Goal: Task Accomplishment & Management: Complete application form

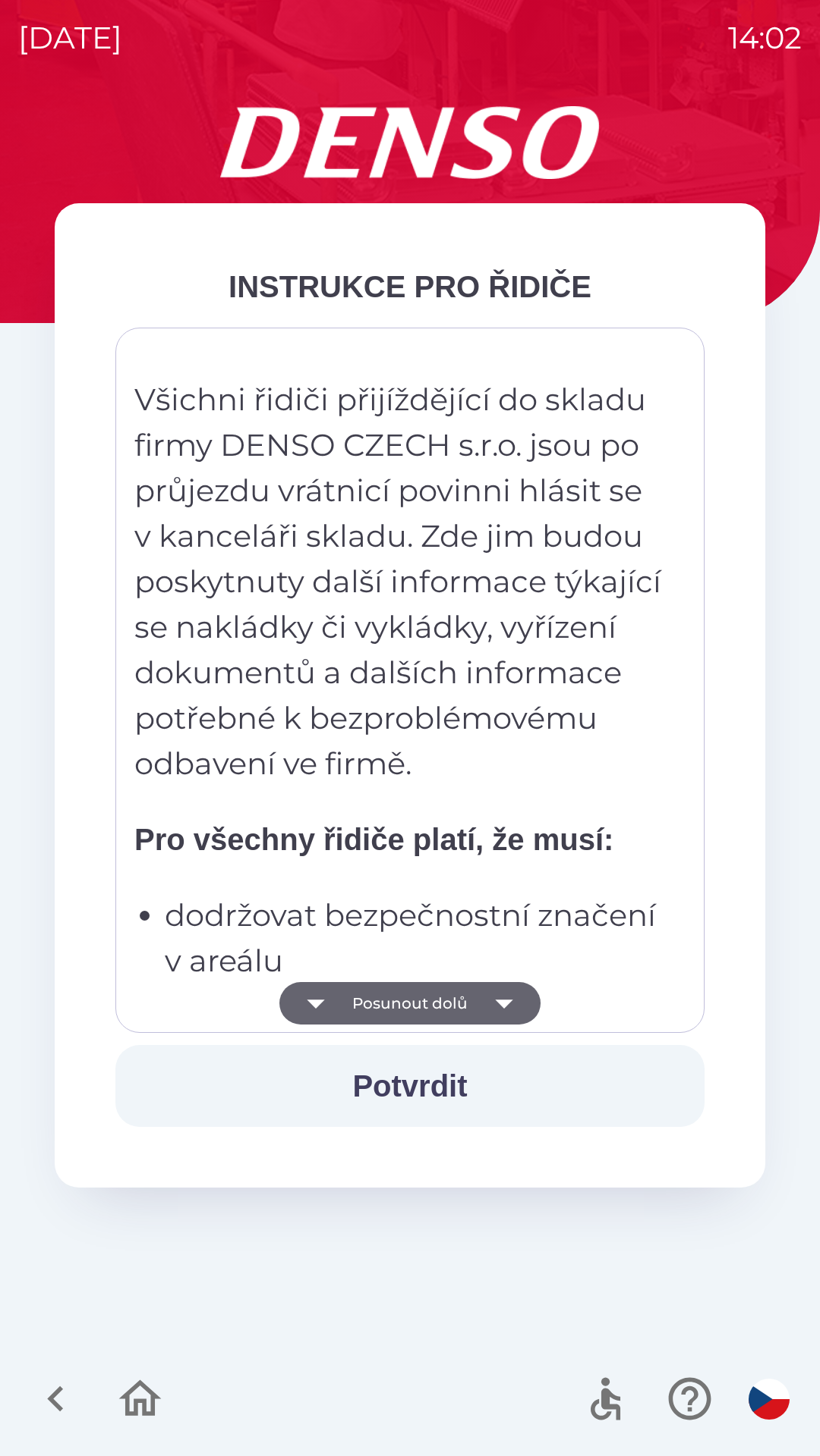
click at [485, 1010] on icon "button" at bounding box center [504, 1003] width 43 height 43
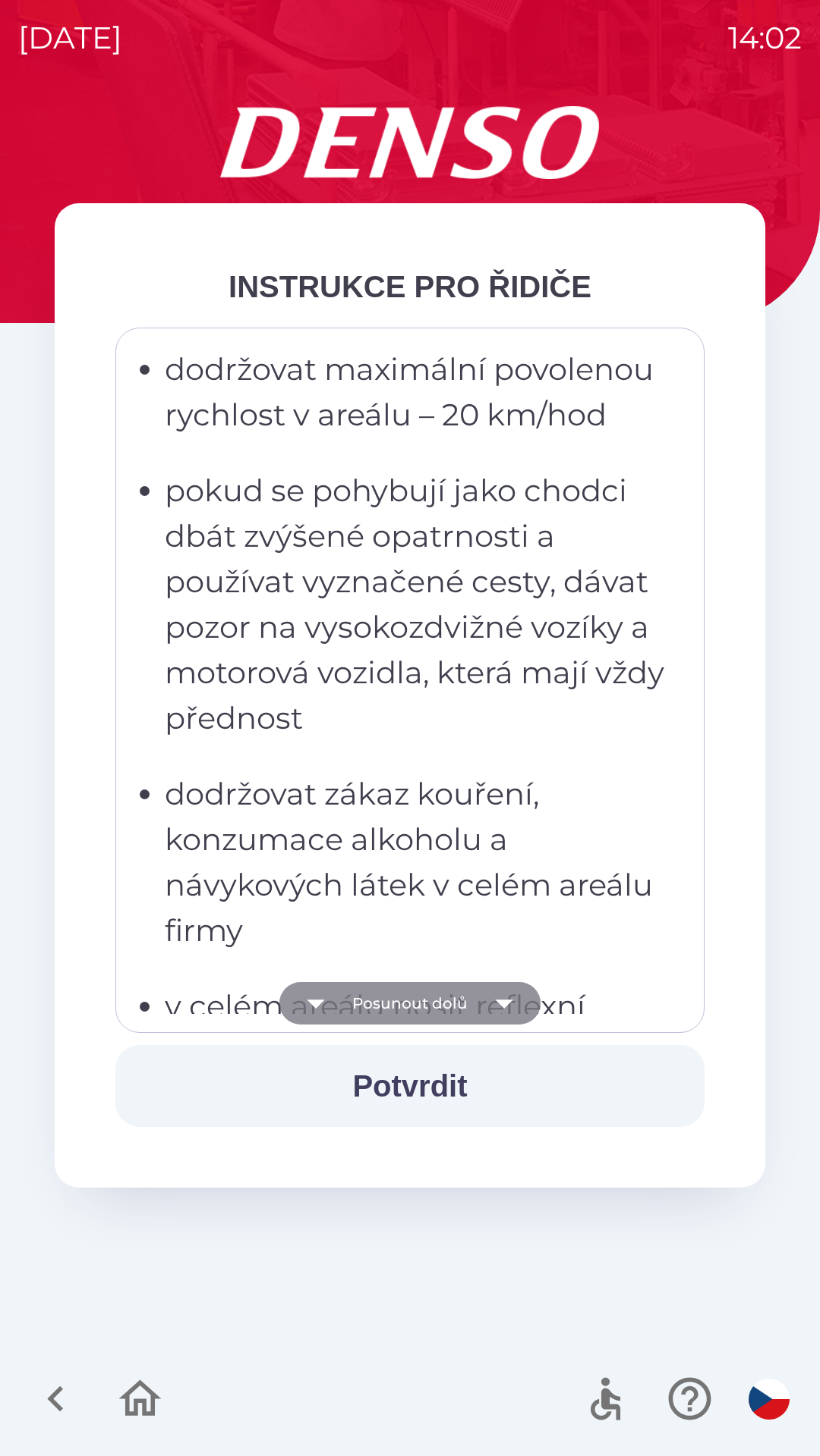
click at [501, 1002] on icon "button" at bounding box center [504, 1005] width 17 height 9
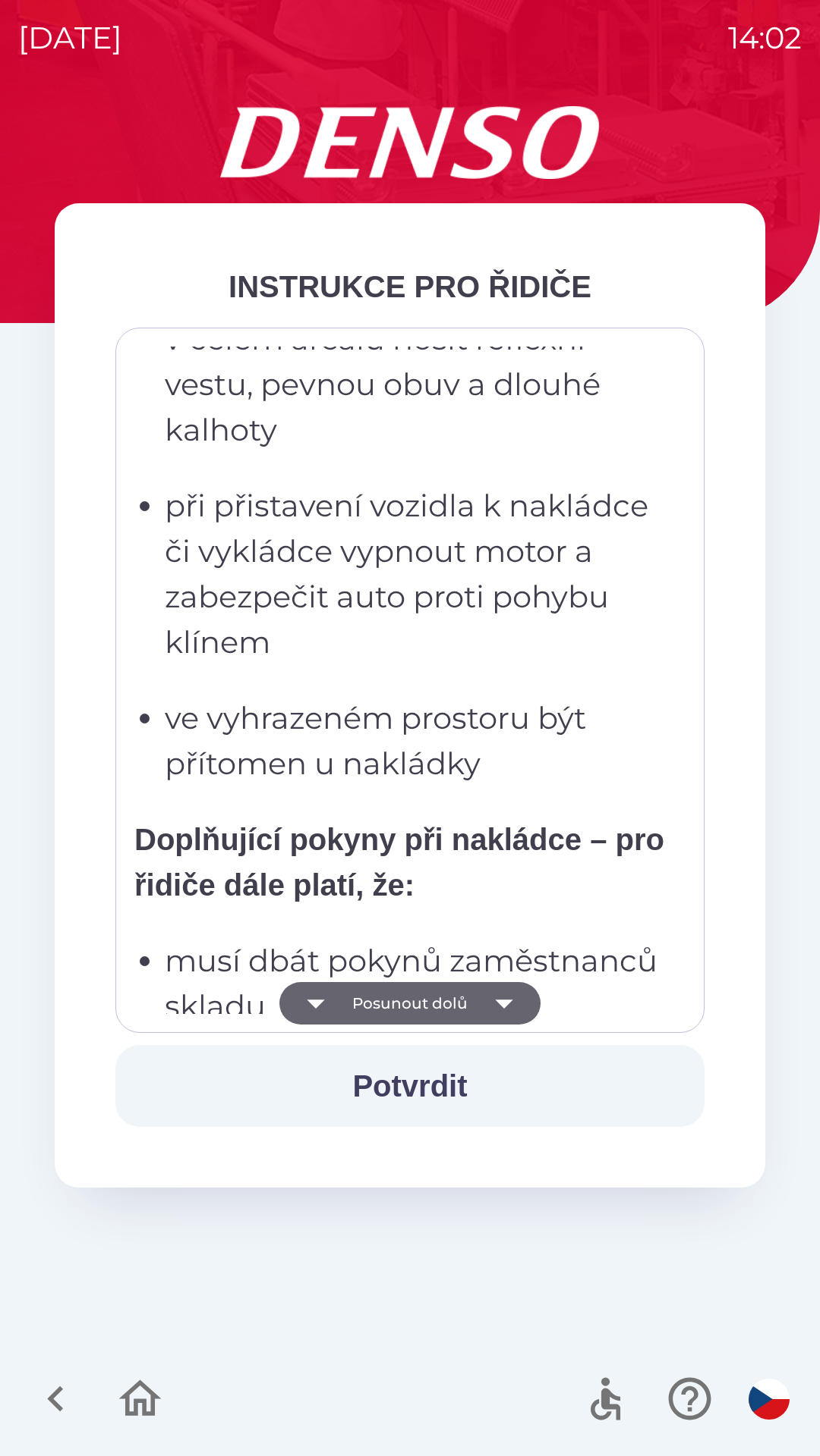
click at [493, 1003] on icon "button" at bounding box center [504, 1003] width 43 height 43
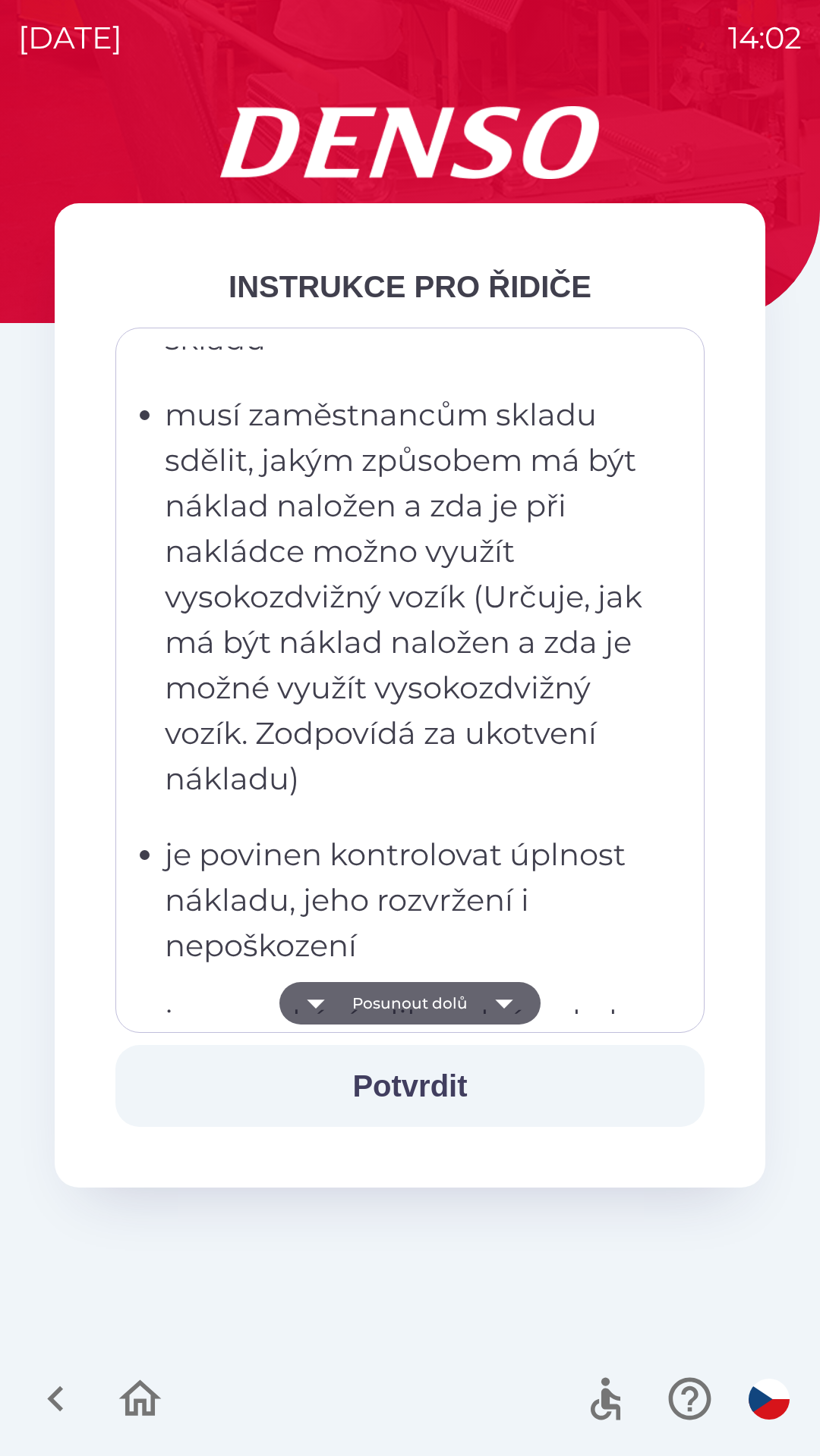
click at [492, 1001] on icon "button" at bounding box center [504, 1003] width 43 height 43
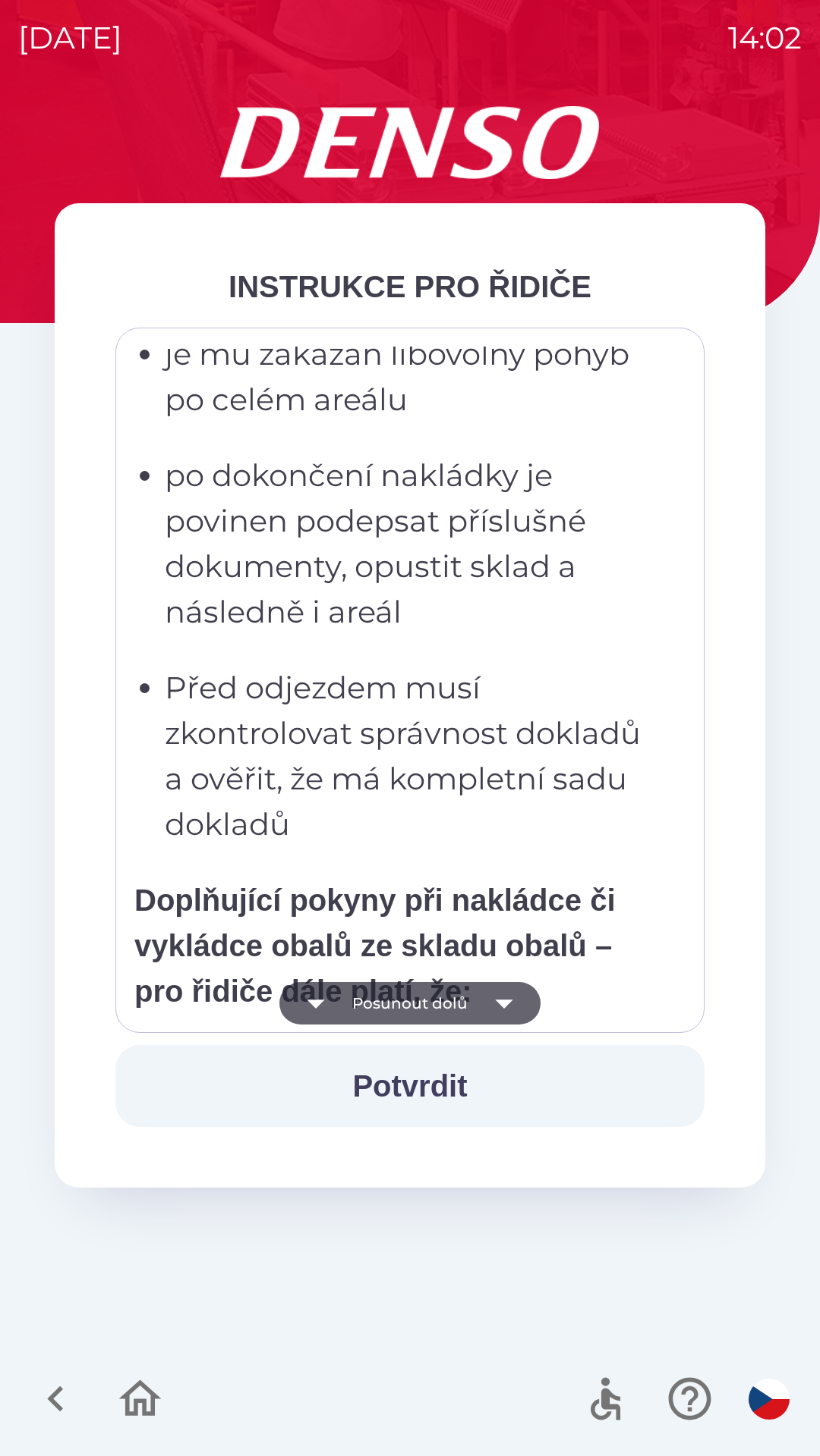
click at [495, 991] on icon "button" at bounding box center [504, 1003] width 43 height 43
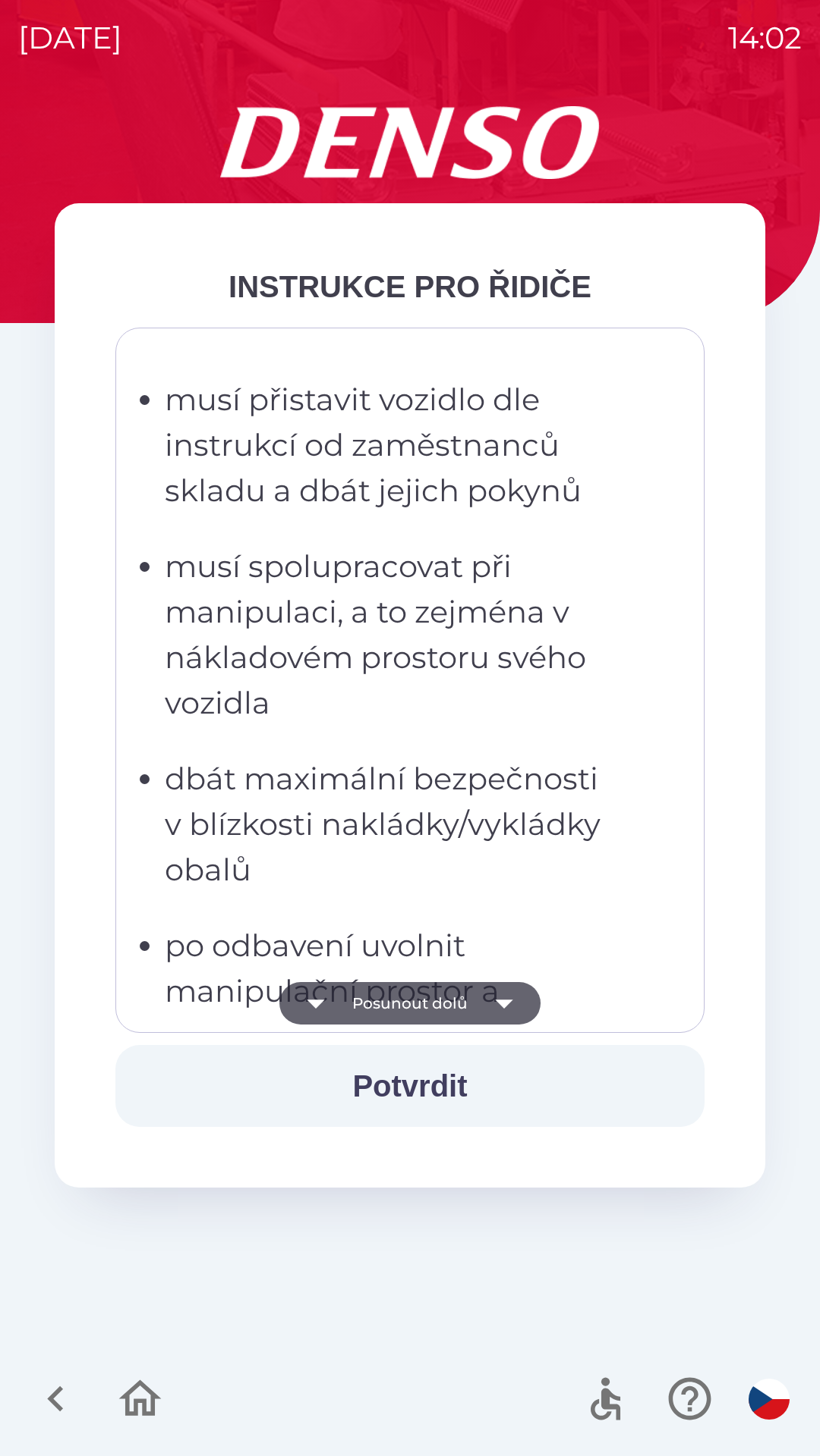
click at [490, 993] on icon "button" at bounding box center [504, 1003] width 43 height 43
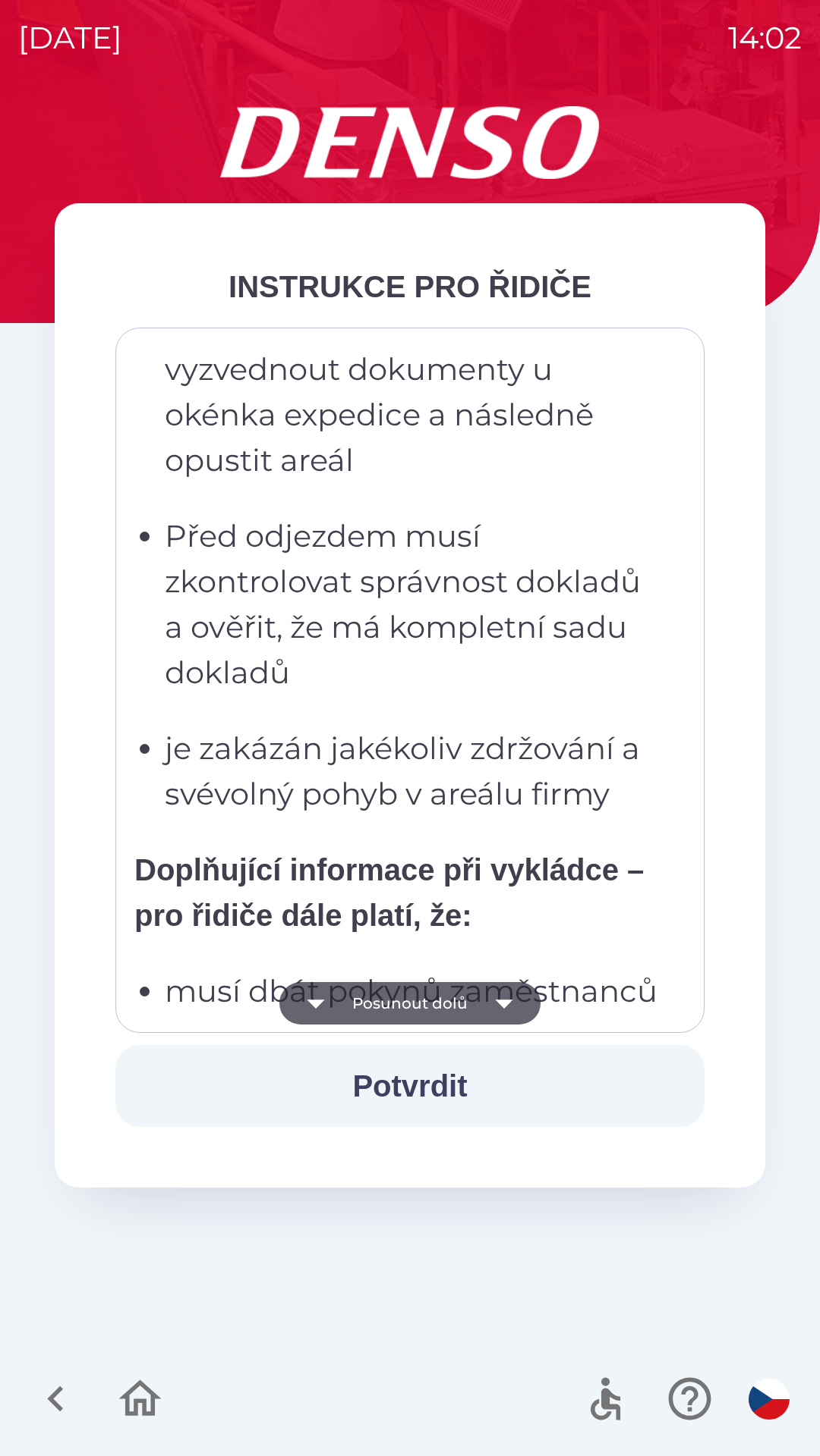
click at [488, 987] on icon "button" at bounding box center [504, 1003] width 43 height 43
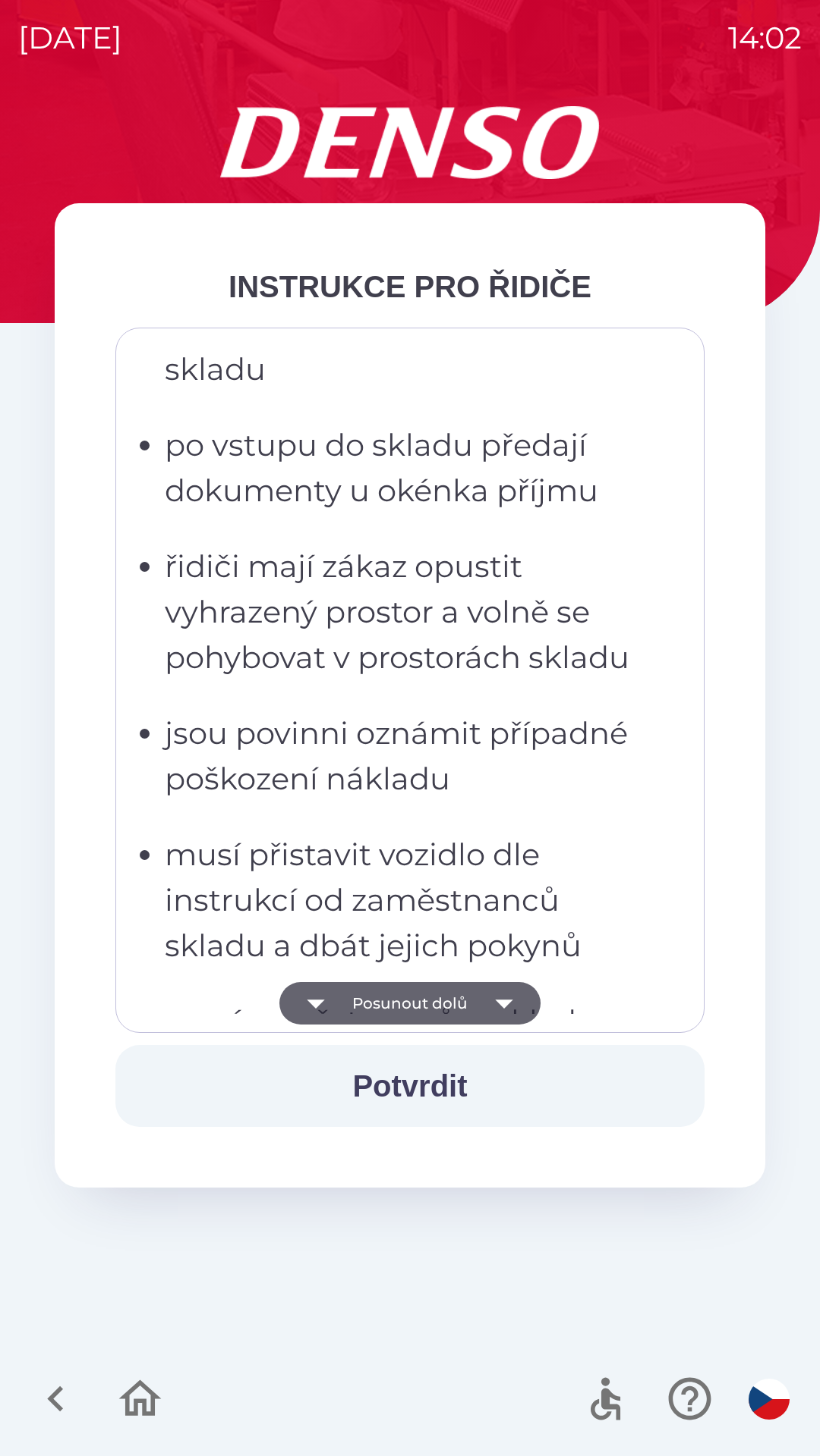
click at [485, 990] on icon "button" at bounding box center [504, 1003] width 43 height 43
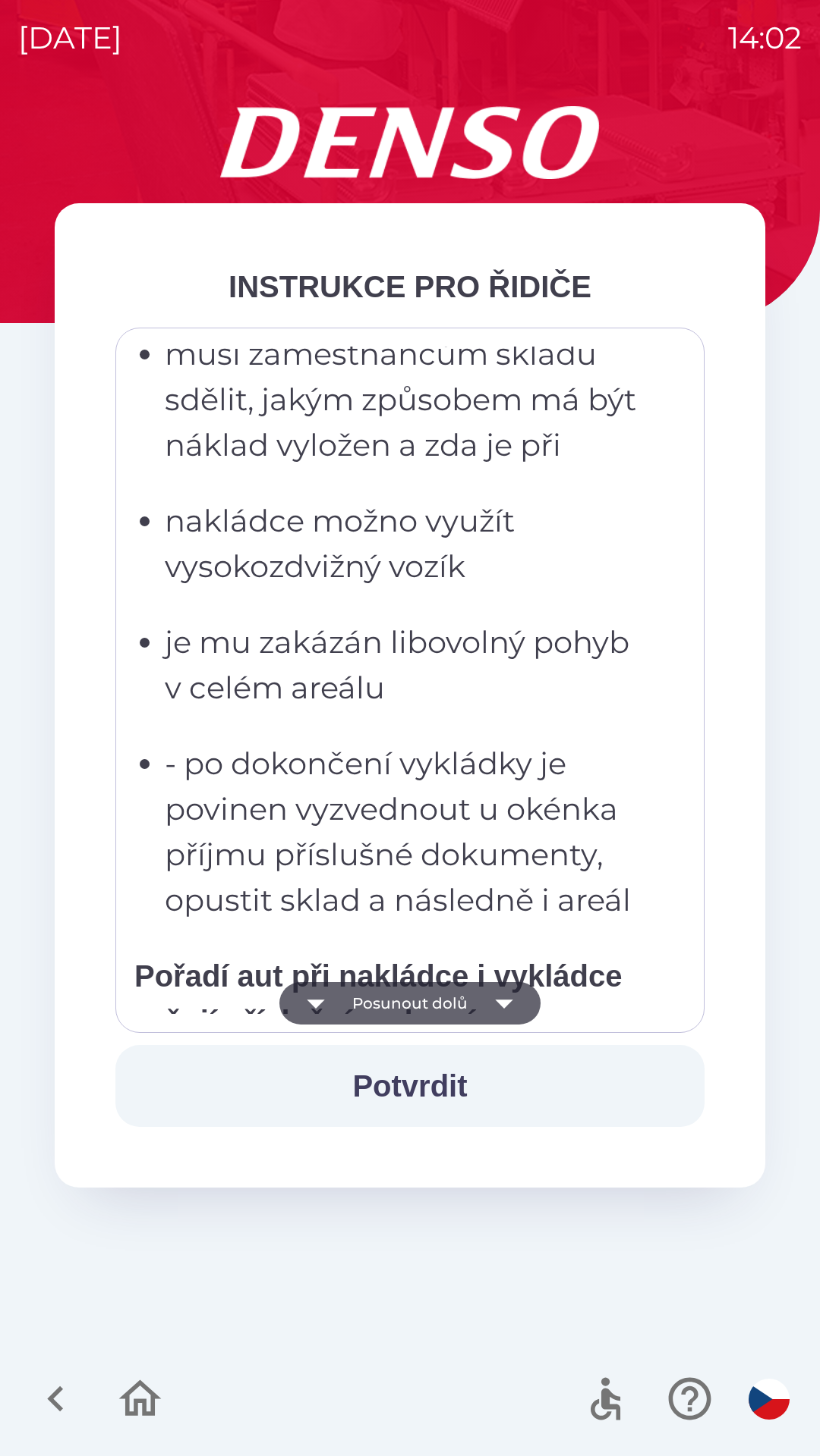
click at [484, 991] on icon "button" at bounding box center [504, 1003] width 43 height 43
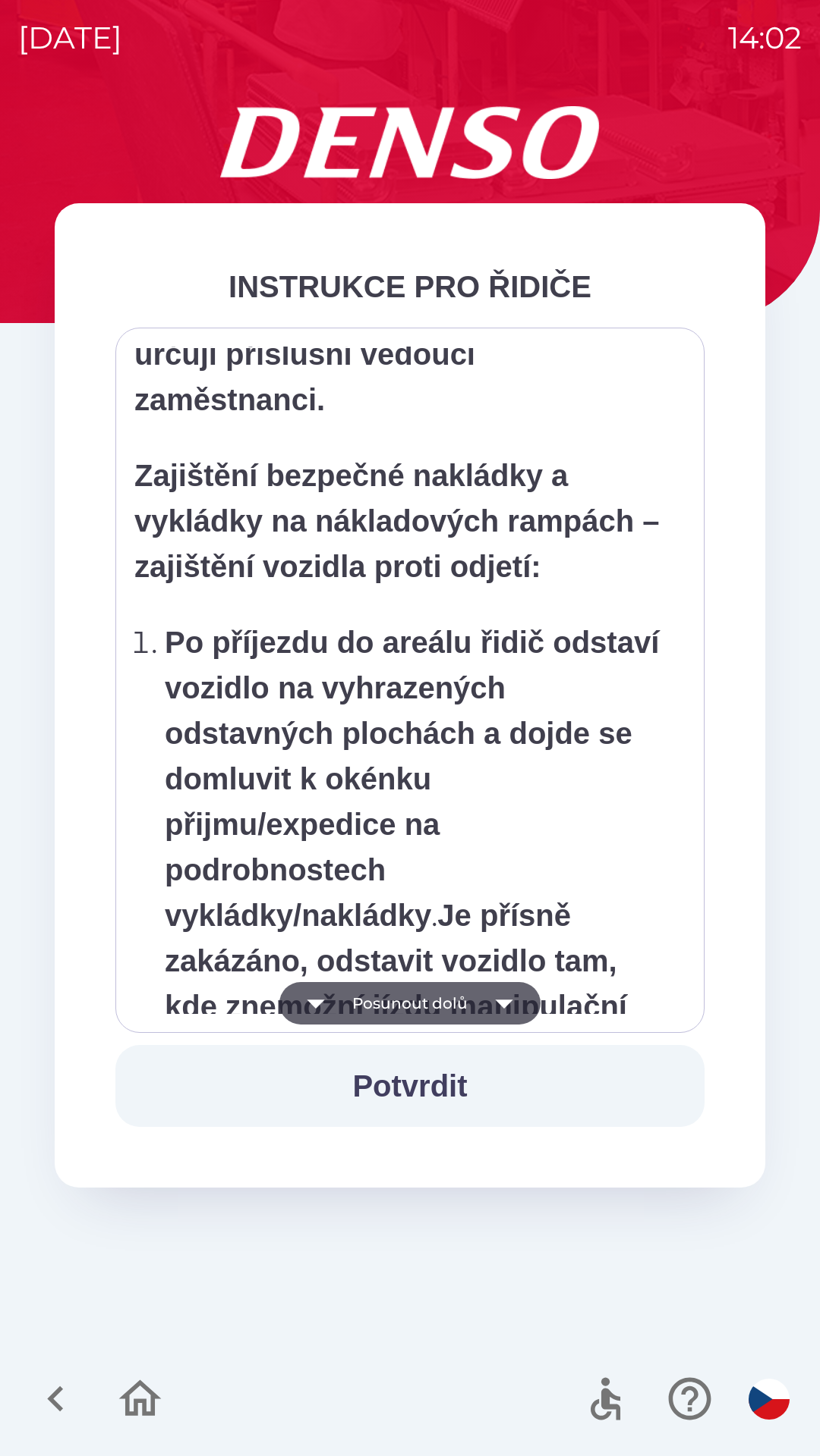
click at [488, 994] on icon "button" at bounding box center [504, 1003] width 43 height 43
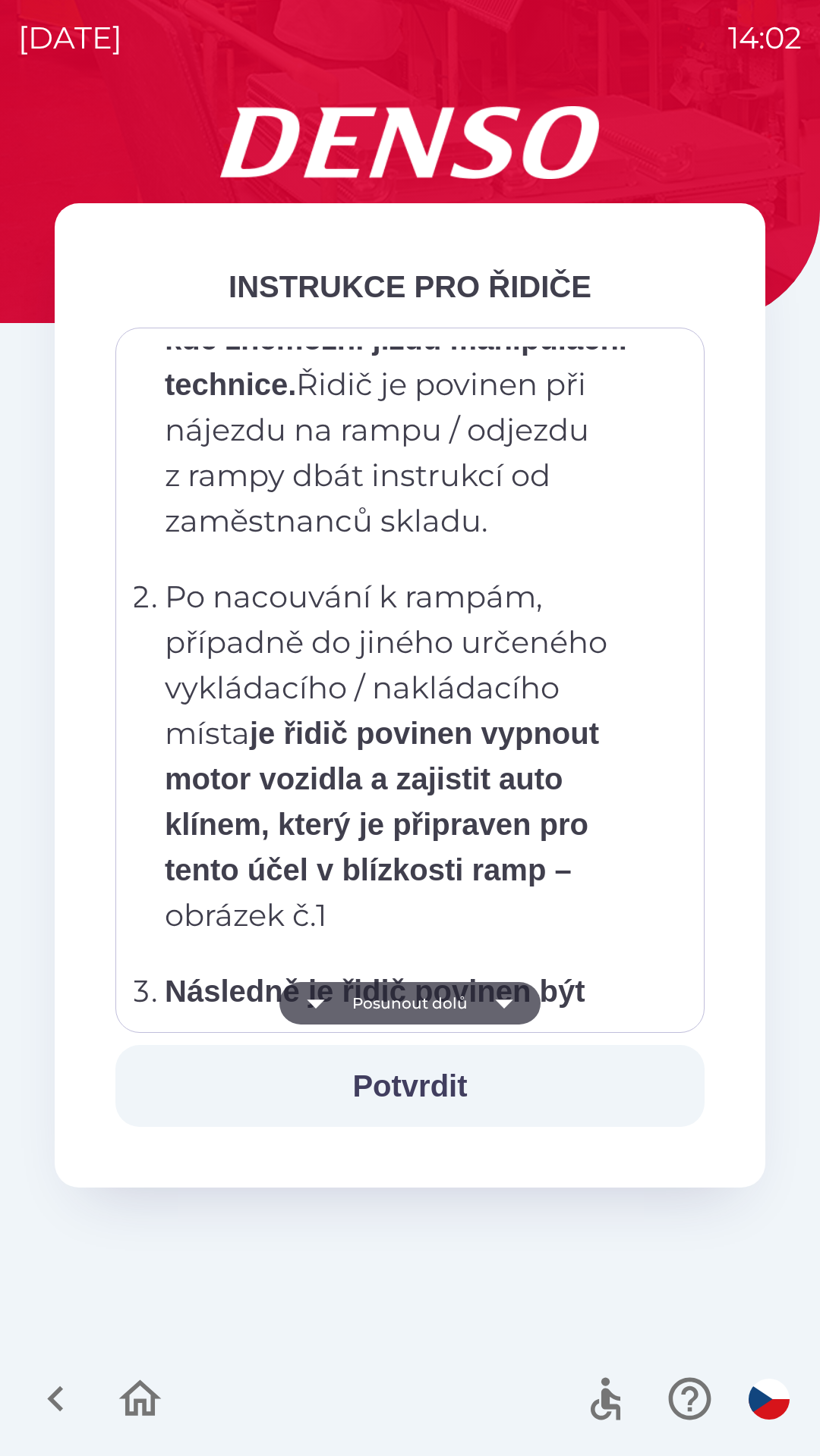
click at [491, 1000] on icon "button" at bounding box center [504, 1003] width 43 height 43
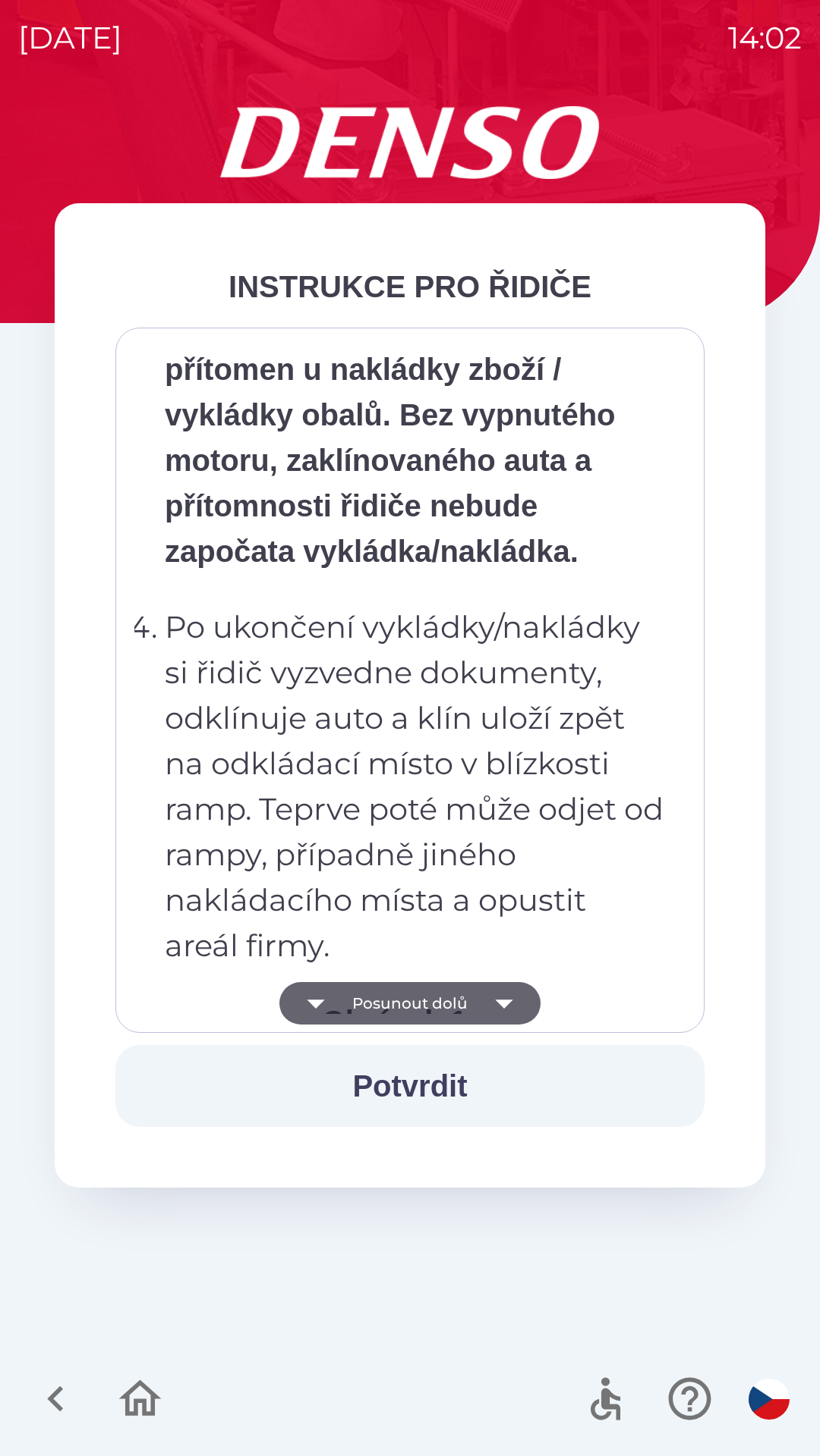
click at [488, 1001] on icon "button" at bounding box center [504, 1003] width 43 height 43
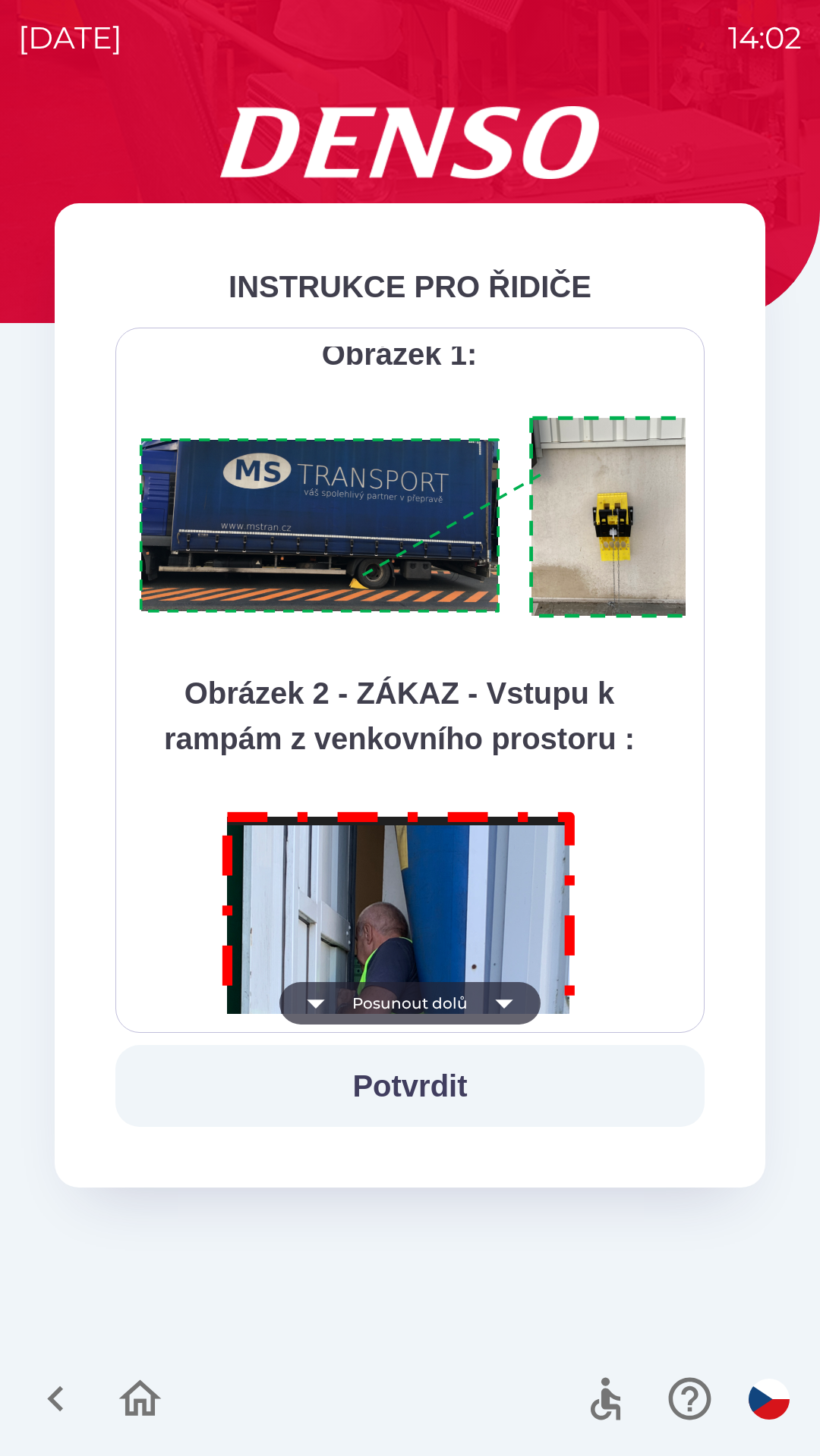
click at [490, 1002] on icon "button" at bounding box center [504, 1003] width 43 height 43
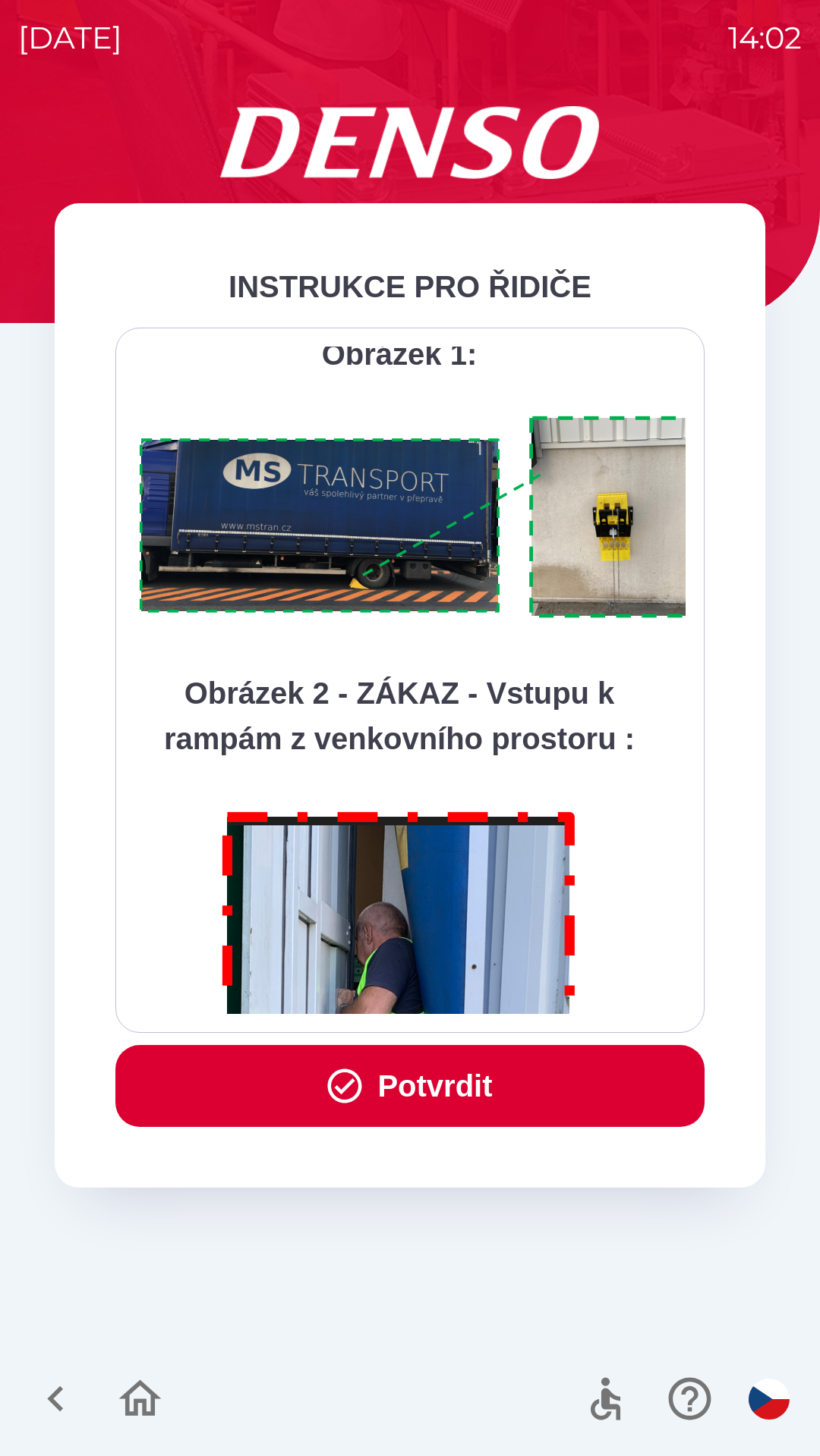
scroll to position [8524, 0]
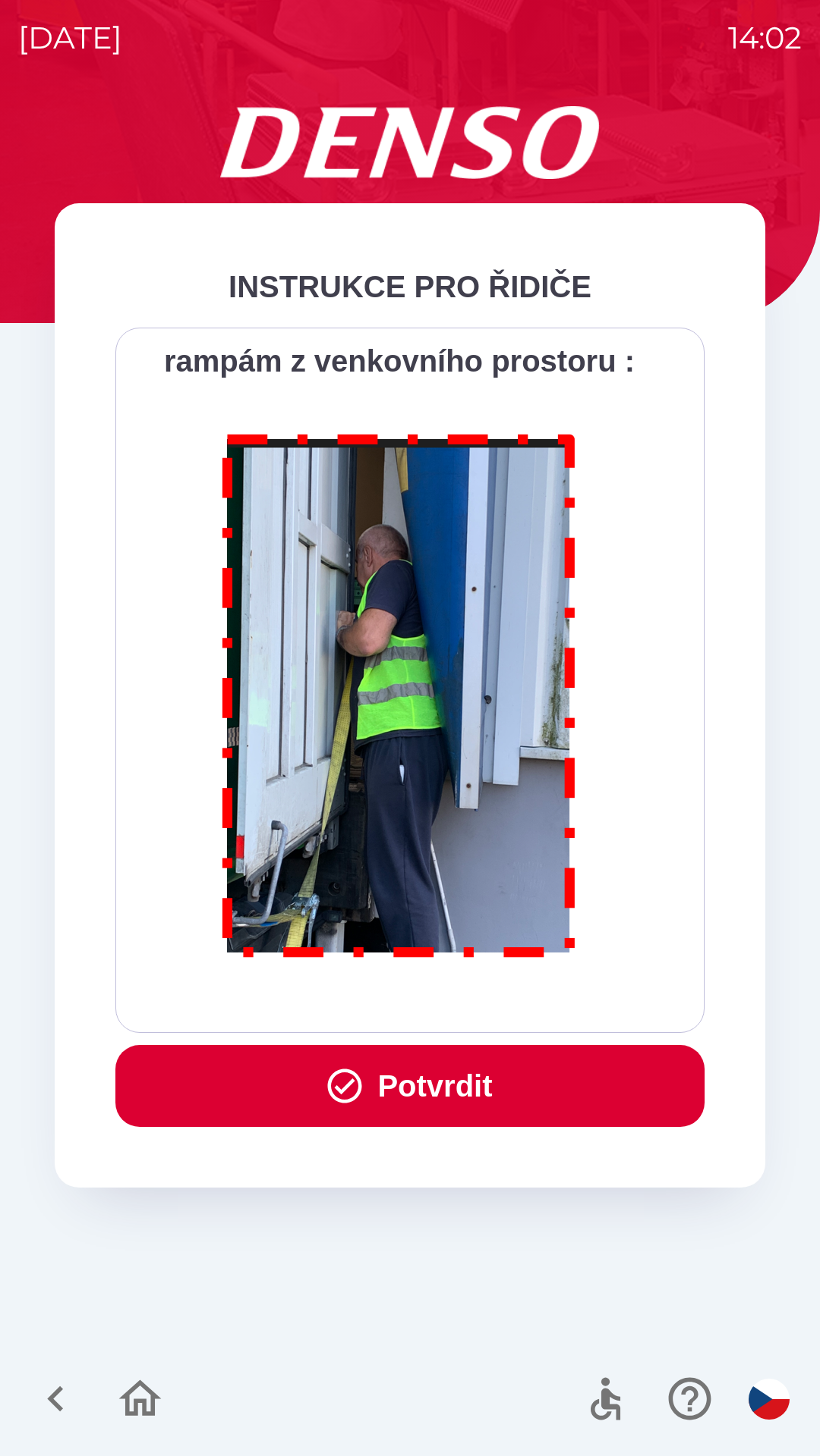
click at [473, 1008] on div "Všichni řidiči přijíždějící do skladu firmy DENSO CZECH s.r.o. jsou po průjezdu…" at bounding box center [410, 680] width 551 height 668
click at [478, 997] on div "Všichni řidiči přijíždějící do skladu firmy DENSO CZECH s.r.o. jsou po průjezdu…" at bounding box center [410, 680] width 551 height 668
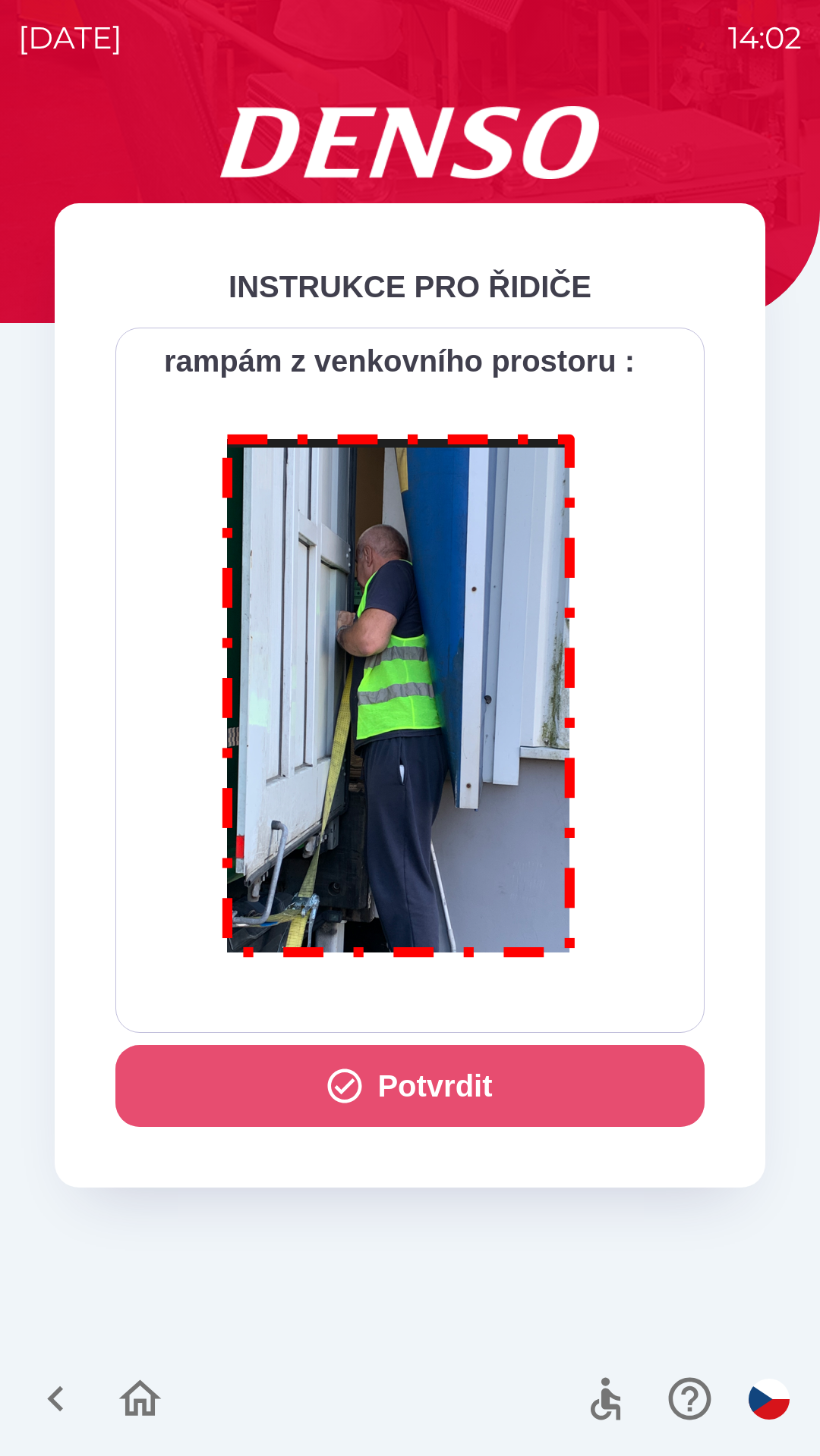
click at [477, 1058] on button "Potvrdit" at bounding box center [410, 1087] width 589 height 82
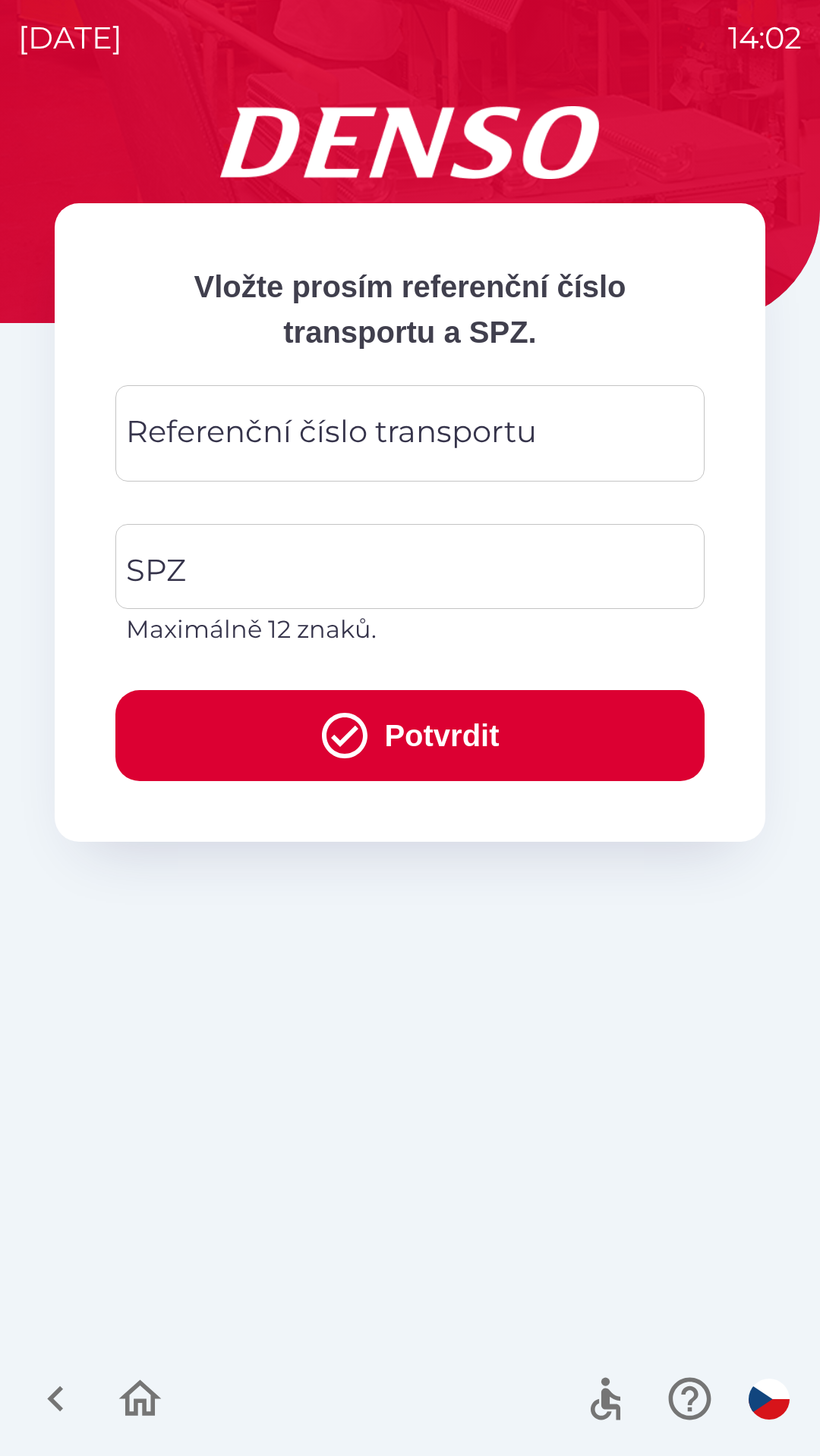
click at [499, 425] on div "Referenční číslo transportu Referenční číslo transportu" at bounding box center [410, 433] width 589 height 96
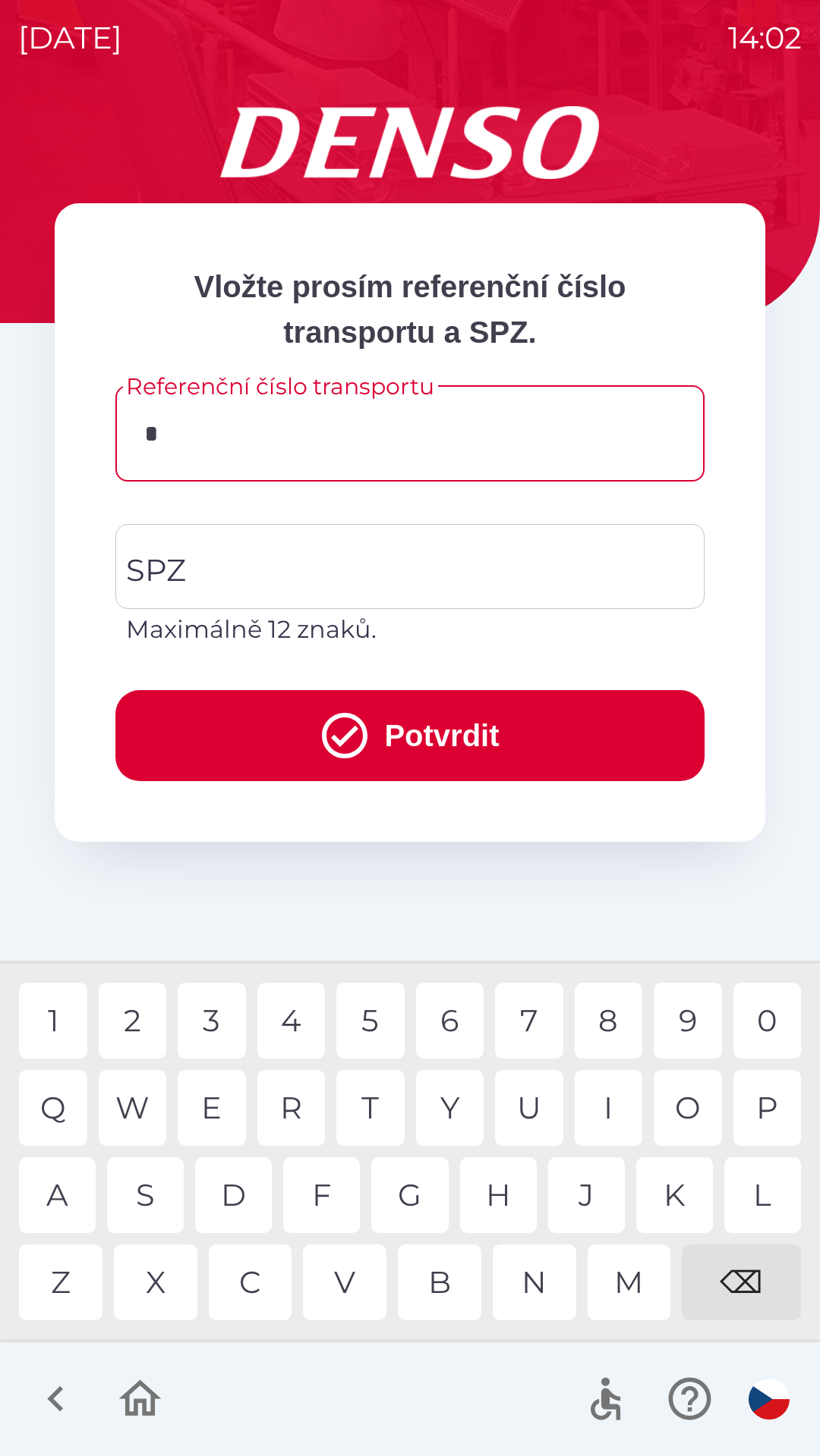
click at [227, 1012] on div "3" at bounding box center [212, 1021] width 68 height 76
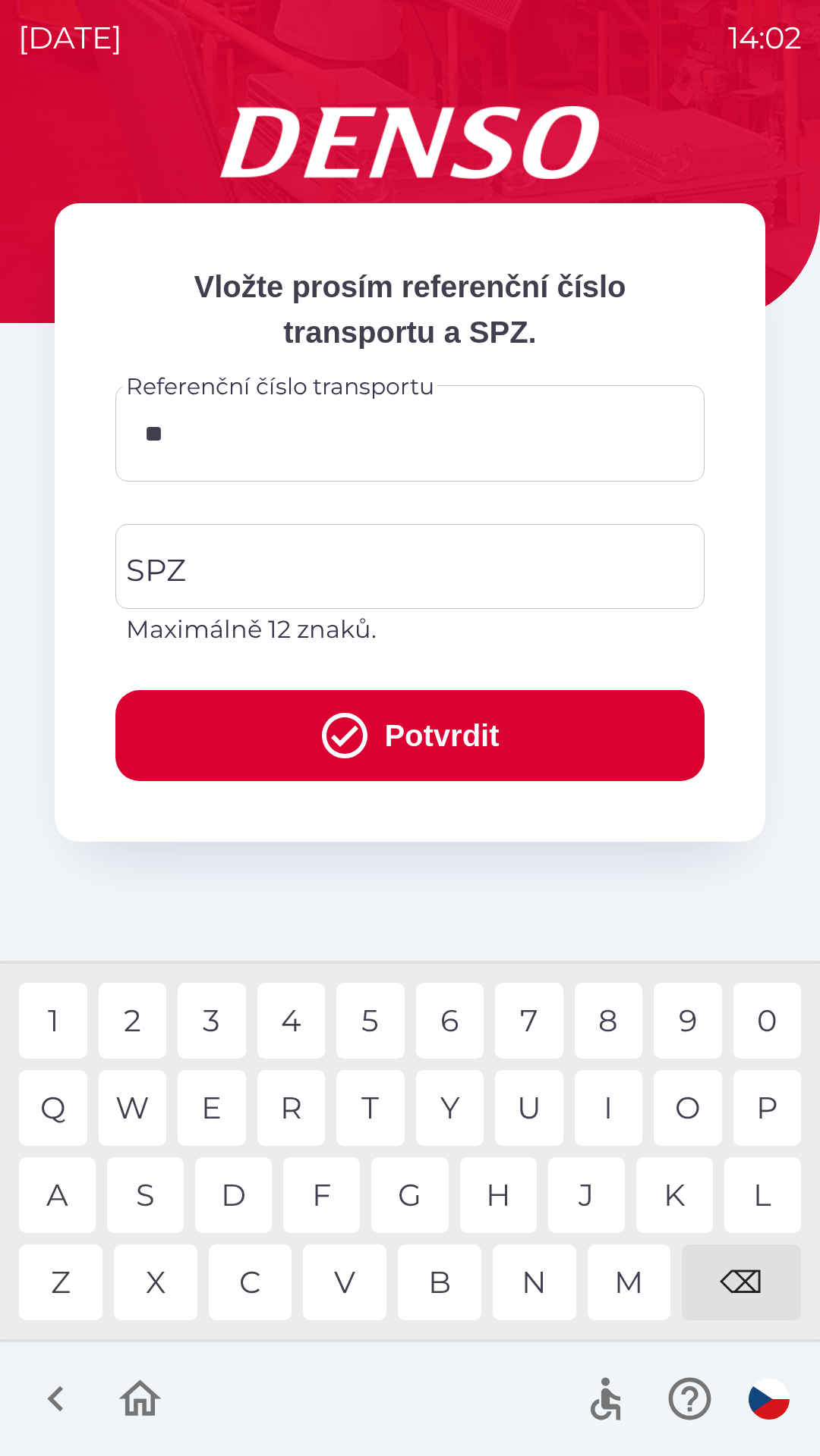
click at [286, 1004] on div "4" at bounding box center [292, 1021] width 68 height 76
click at [520, 1015] on div "7" at bounding box center [529, 1021] width 68 height 76
click at [126, 1016] on div "2" at bounding box center [133, 1021] width 68 height 76
type input "******"
click at [219, 1008] on div "3" at bounding box center [212, 1021] width 68 height 76
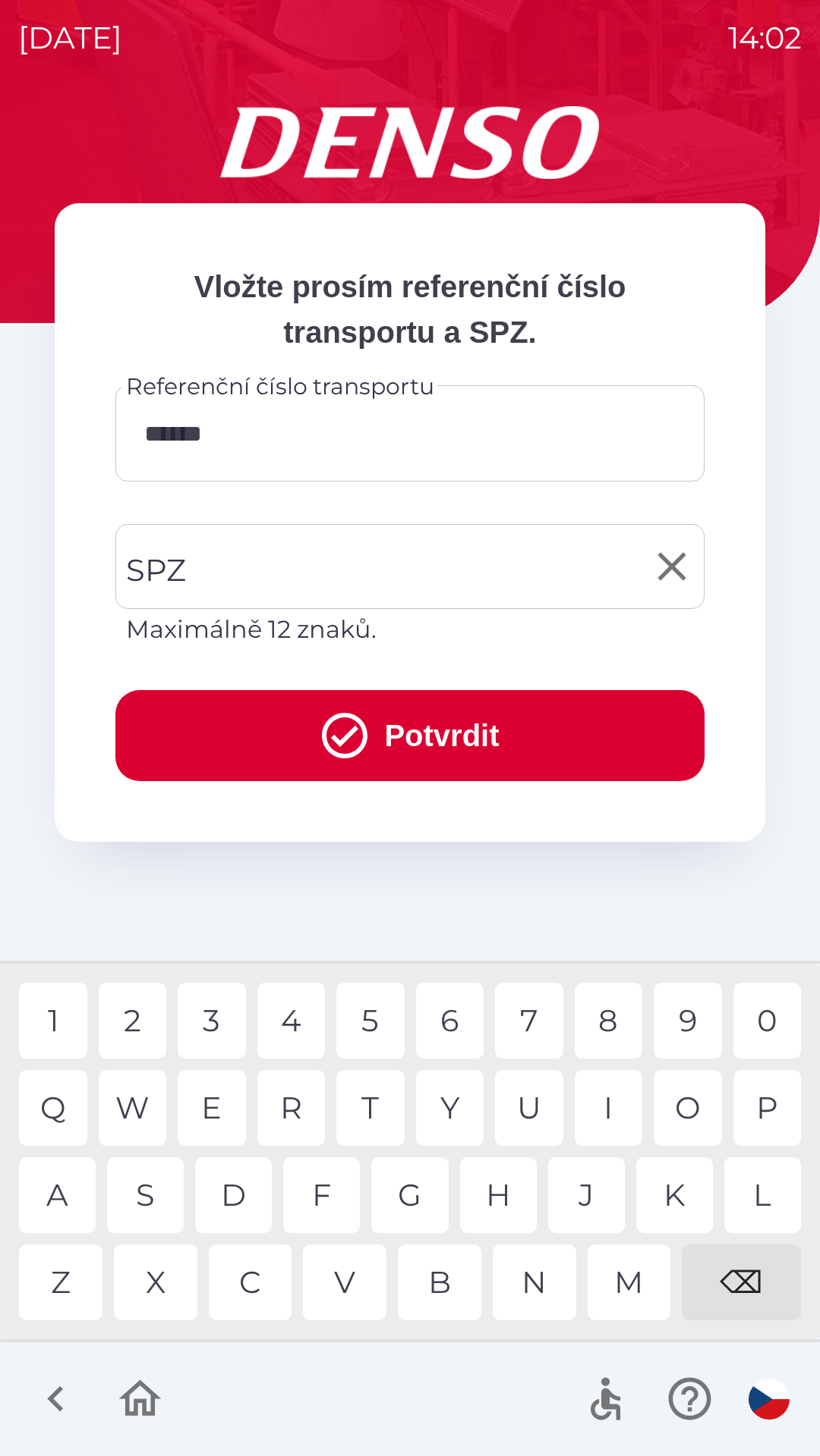
click at [355, 558] on input "SPZ" at bounding box center [398, 566] width 552 height 71
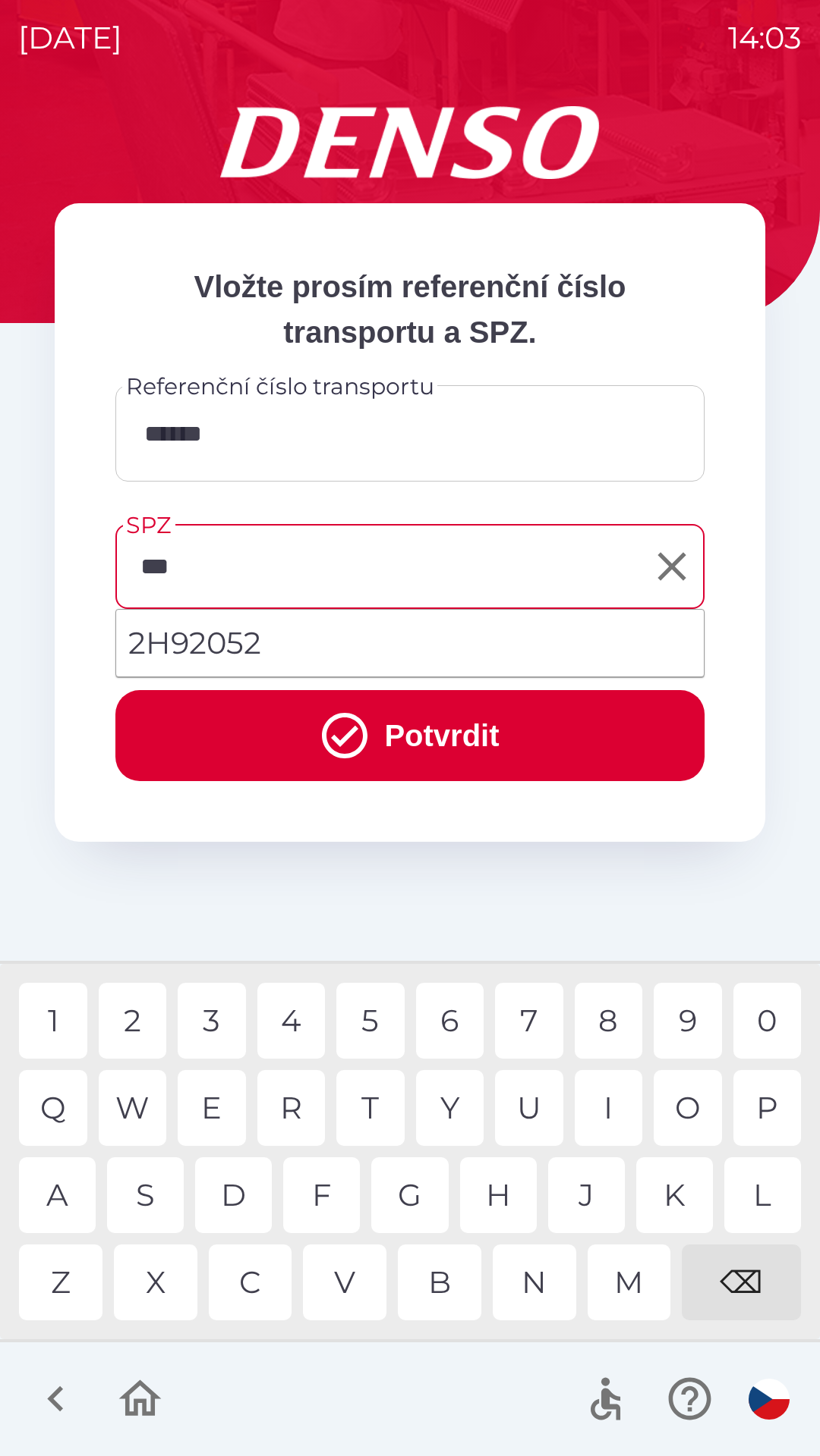
click at [691, 1003] on div "9" at bounding box center [688, 1021] width 68 height 76
click at [144, 1012] on div "2" at bounding box center [133, 1021] width 68 height 76
type input "*******"
click at [148, 1012] on div "2" at bounding box center [133, 1021] width 68 height 76
click at [396, 563] on input "*******" at bounding box center [398, 566] width 552 height 71
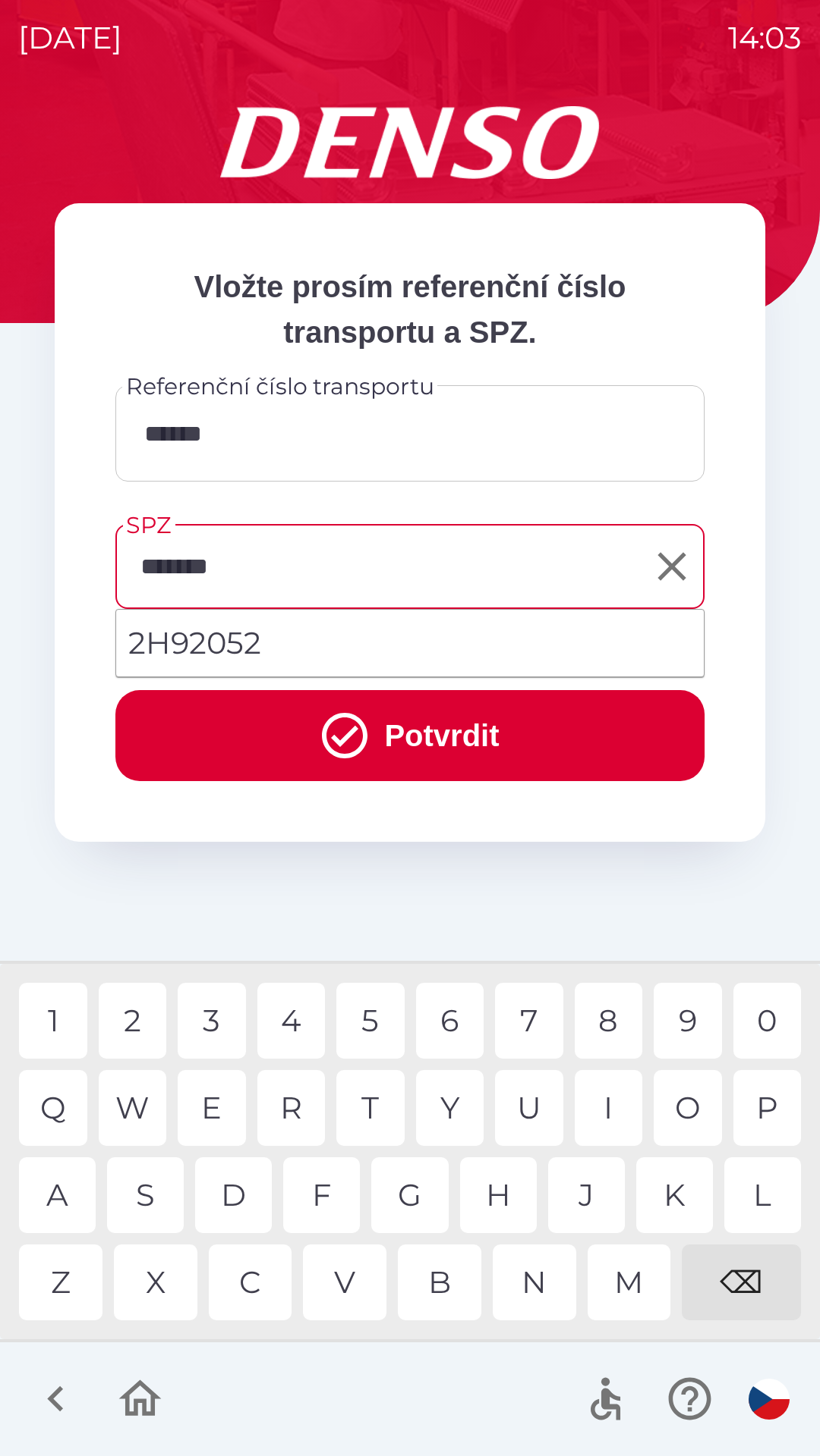
click at [393, 649] on li "2H92052" at bounding box center [410, 643] width 587 height 55
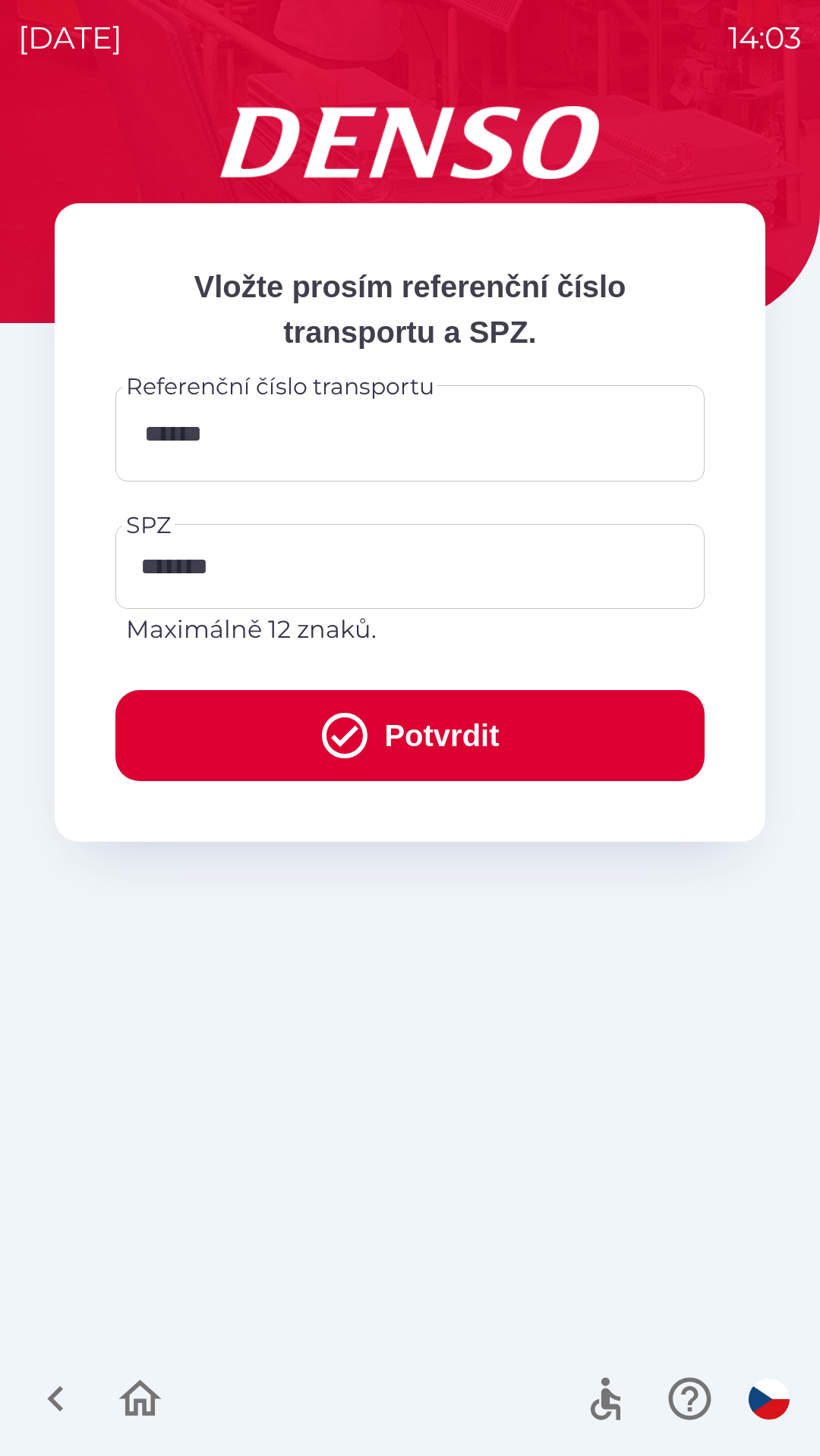
click at [447, 719] on button "Potvrdit" at bounding box center [410, 736] width 589 height 91
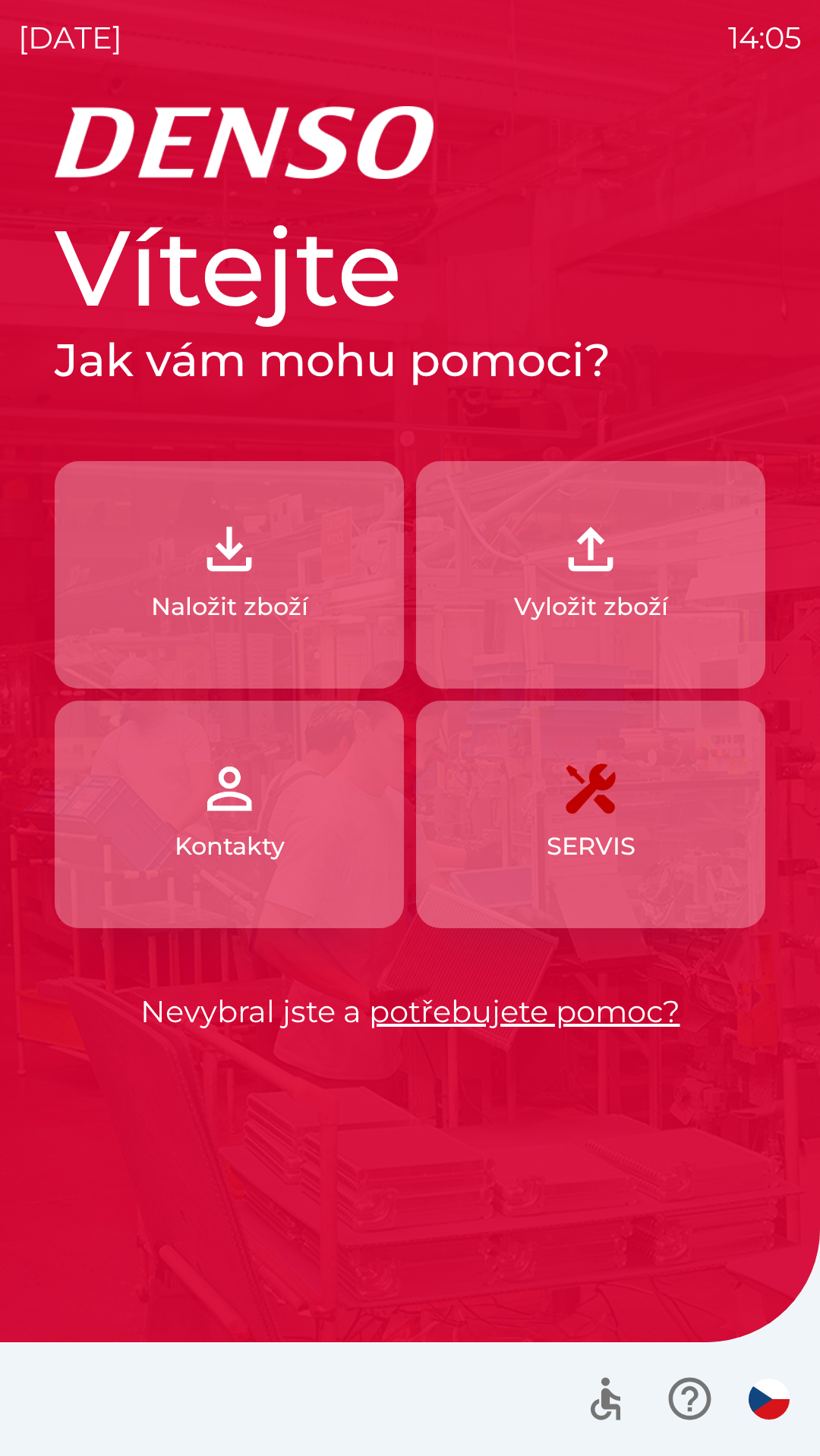
click at [290, 565] on button "Naložit zboží" at bounding box center [229, 576] width 349 height 228
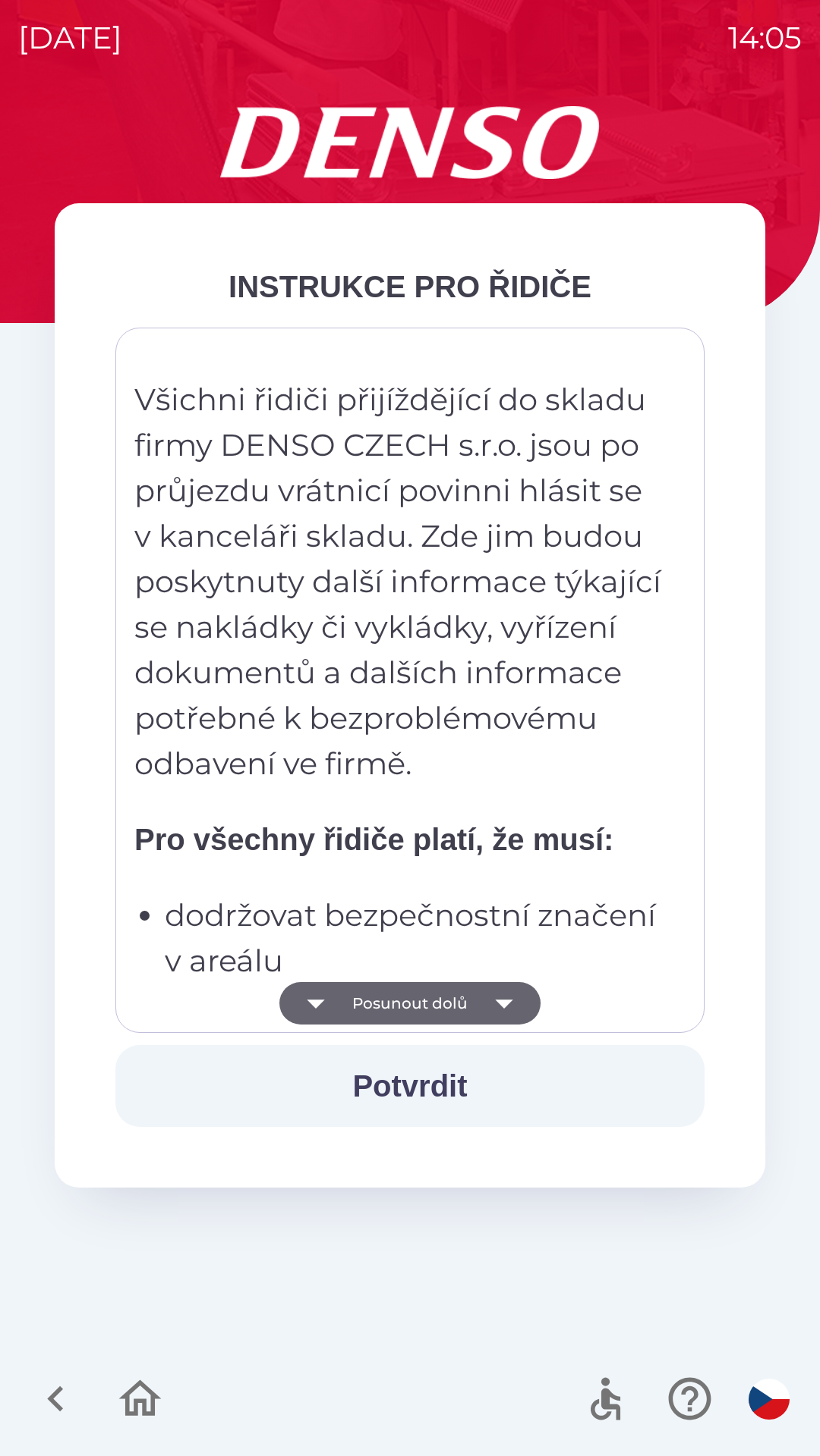
click at [411, 993] on button "Posunout dolů" at bounding box center [410, 1003] width 261 height 43
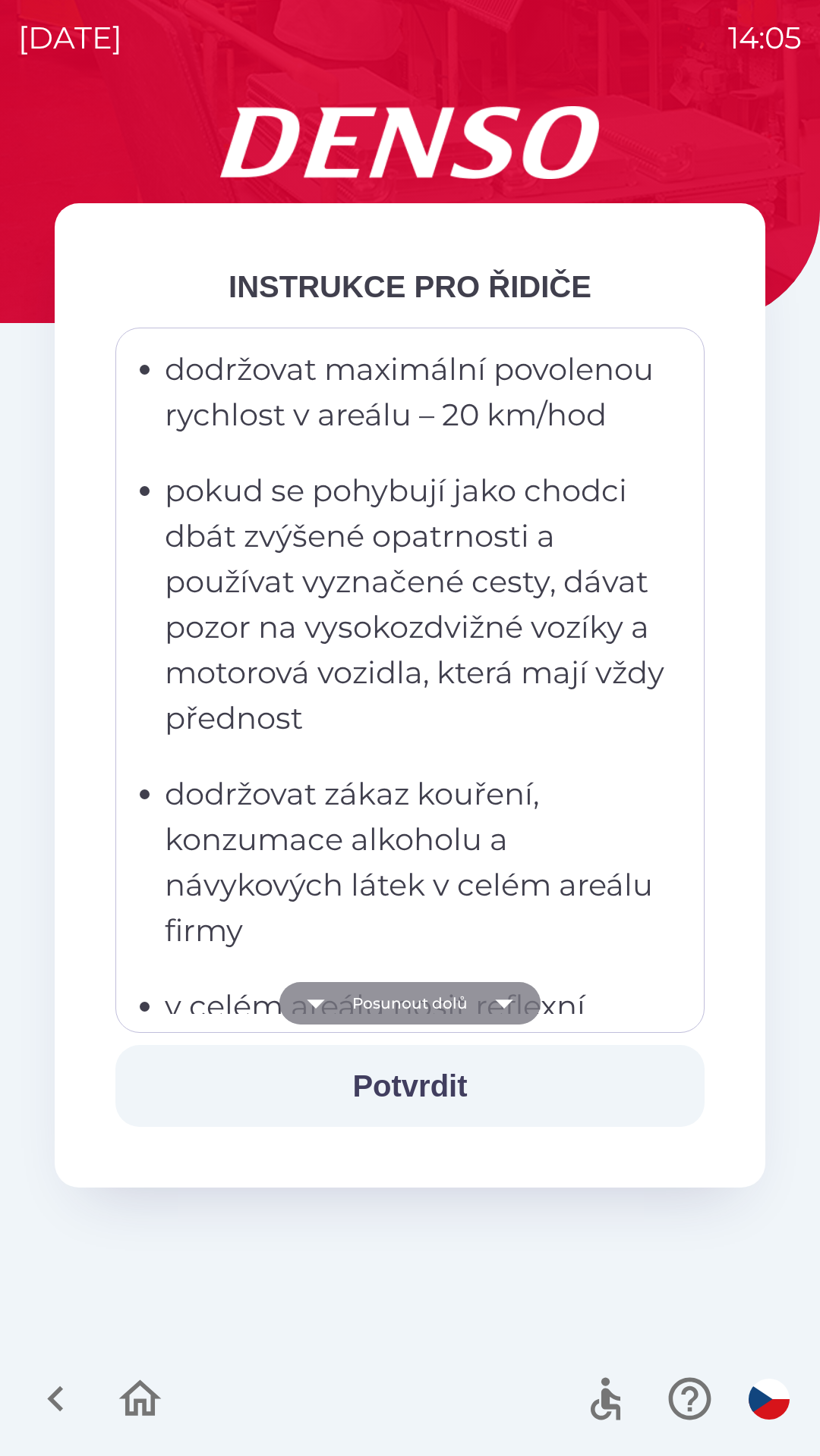
click at [421, 999] on button "Posunout dolů" at bounding box center [410, 1003] width 261 height 43
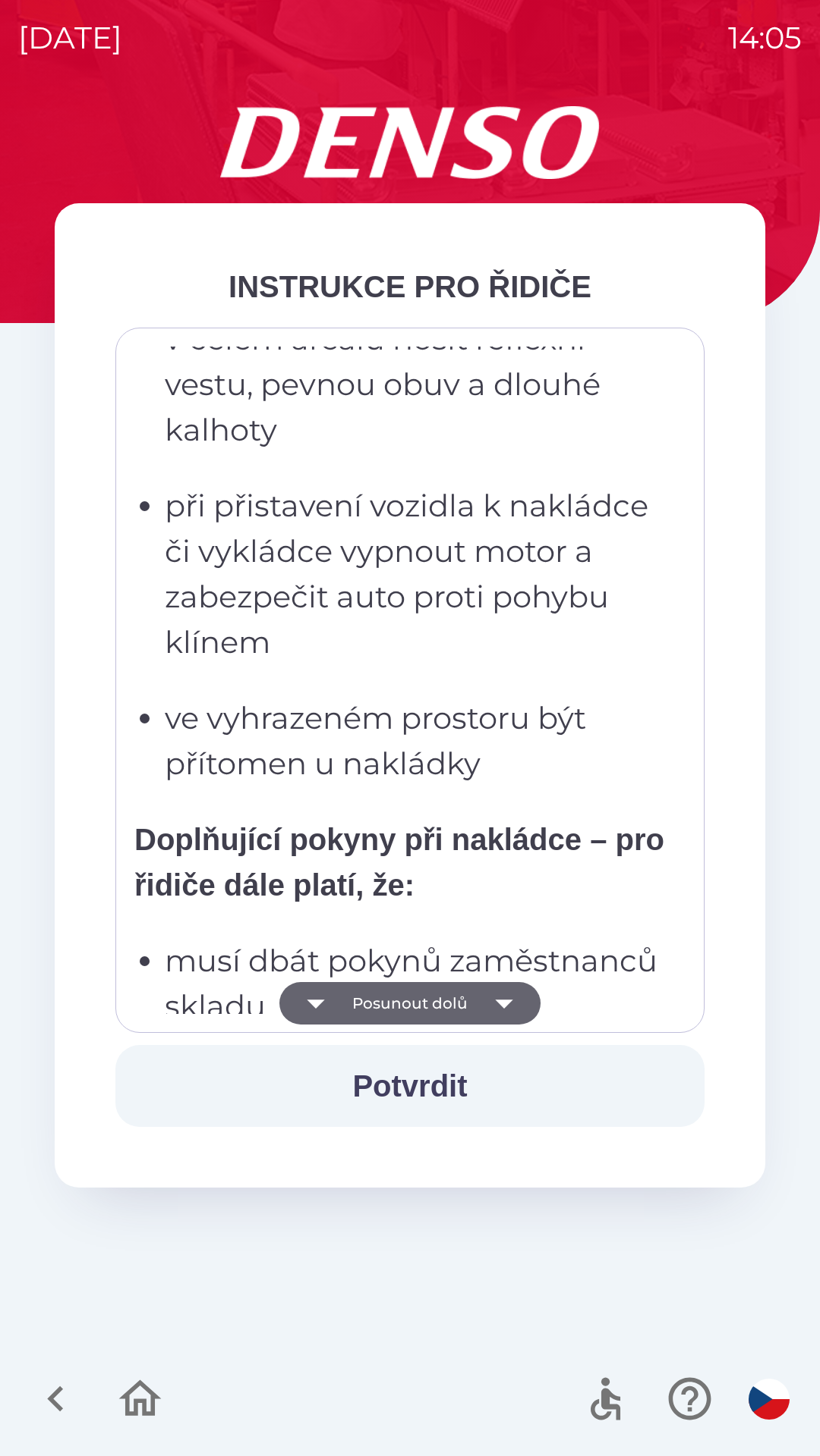
click at [432, 1087] on button "Potvrdit" at bounding box center [410, 1087] width 589 height 82
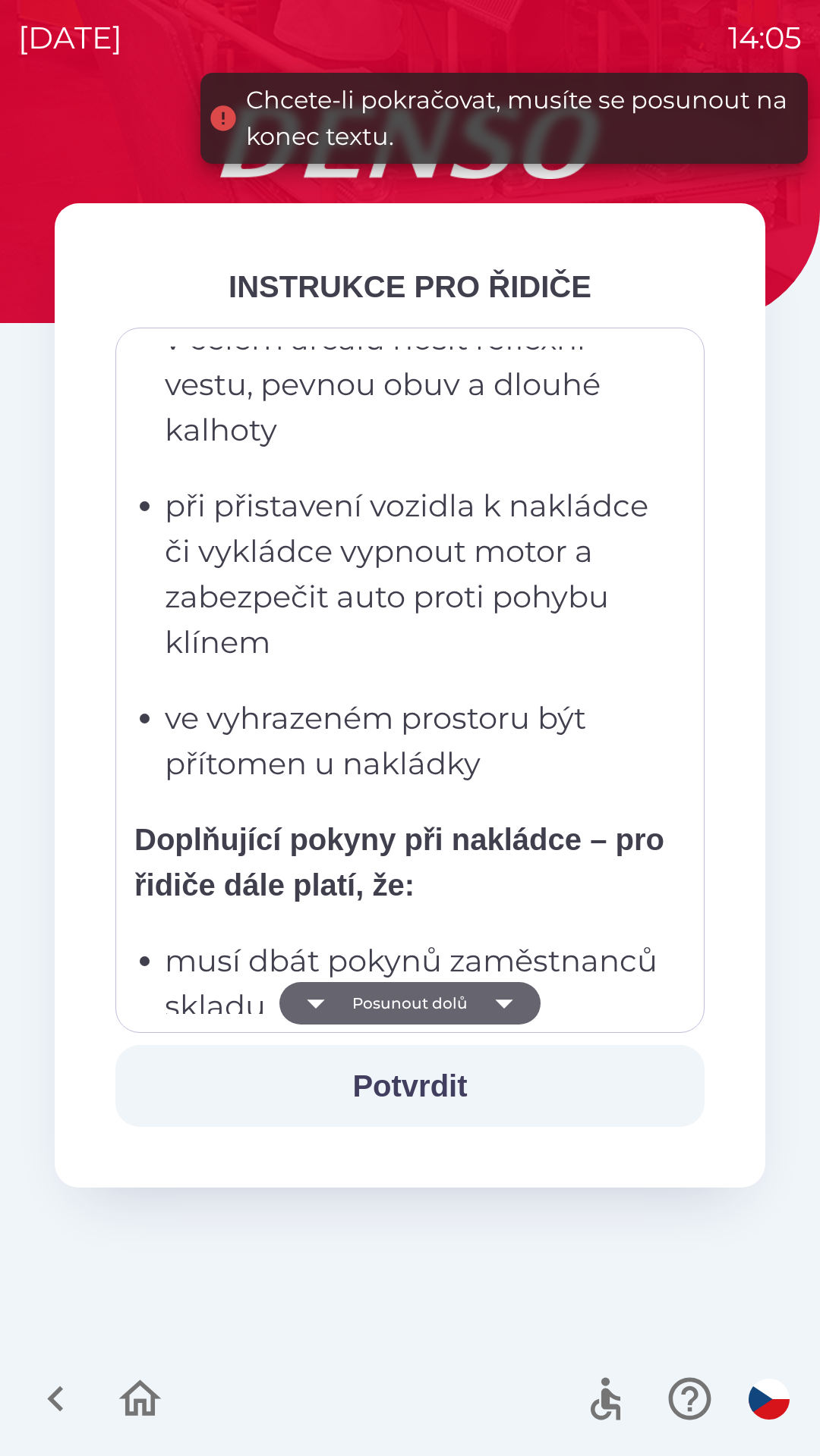
click at [412, 1012] on button "Posunout dolů" at bounding box center [410, 1003] width 261 height 43
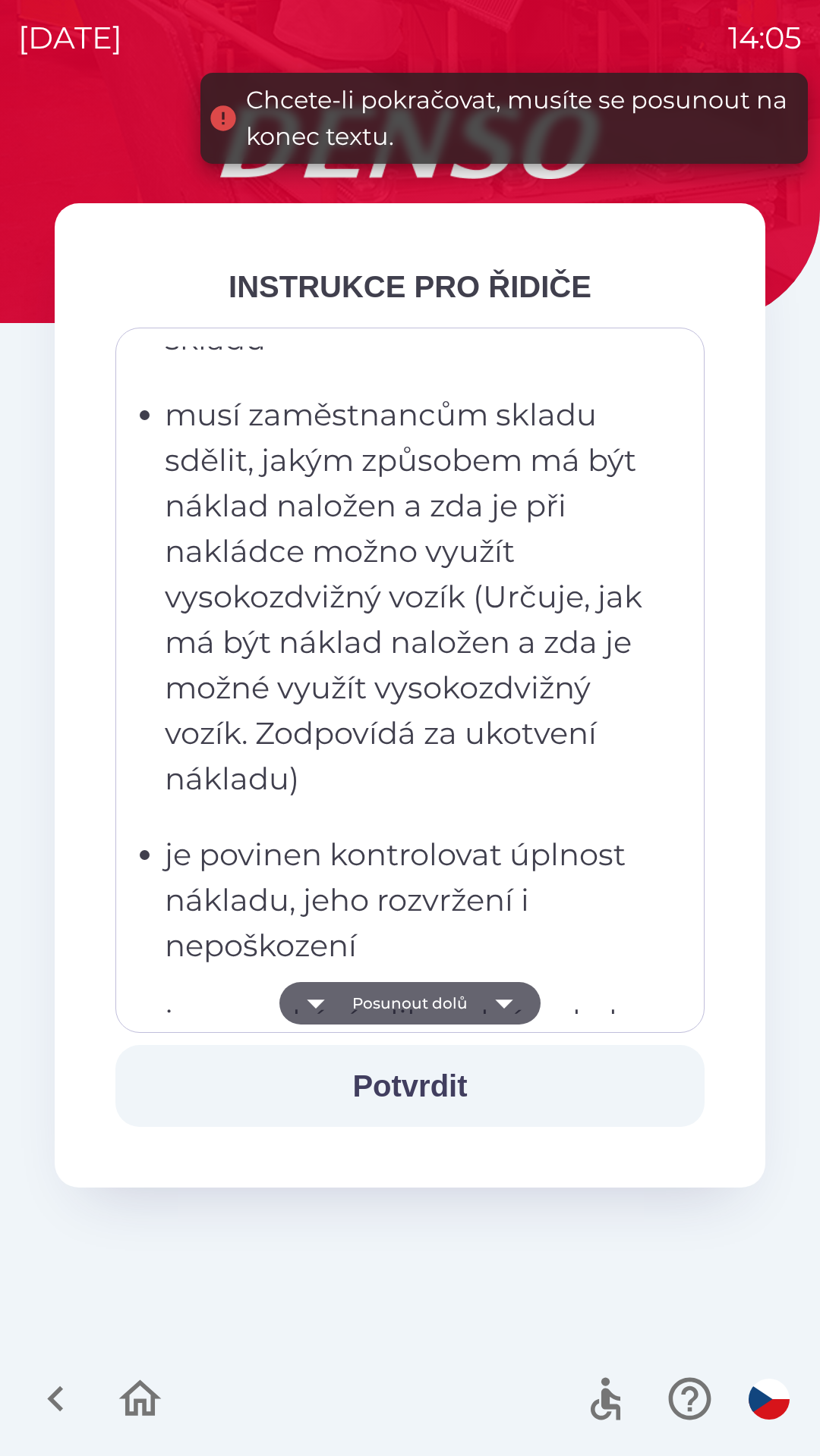
click at [410, 1004] on button "Posunout dolů" at bounding box center [410, 1003] width 261 height 43
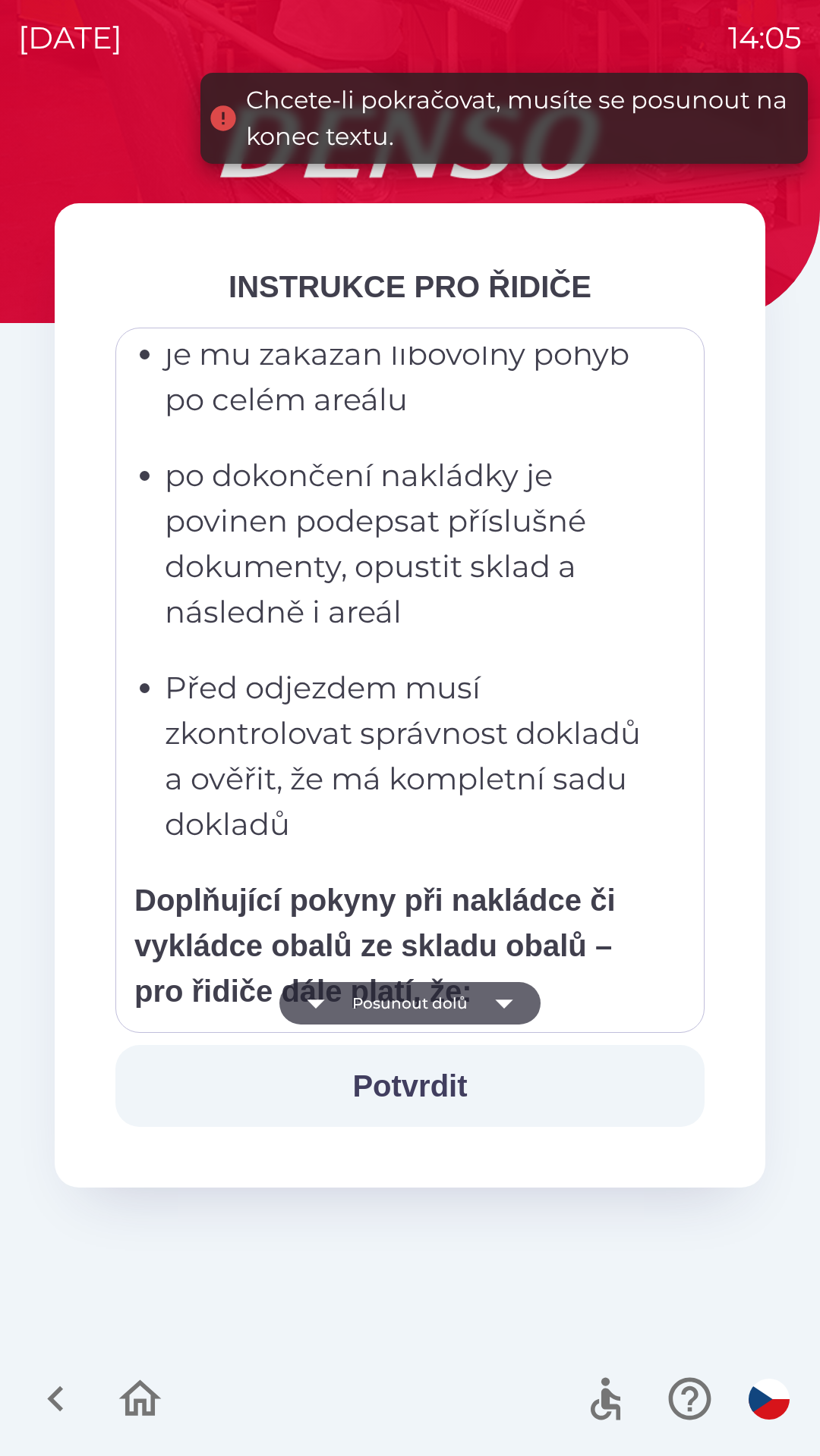
click at [413, 1006] on button "Posunout dolů" at bounding box center [410, 1003] width 261 height 43
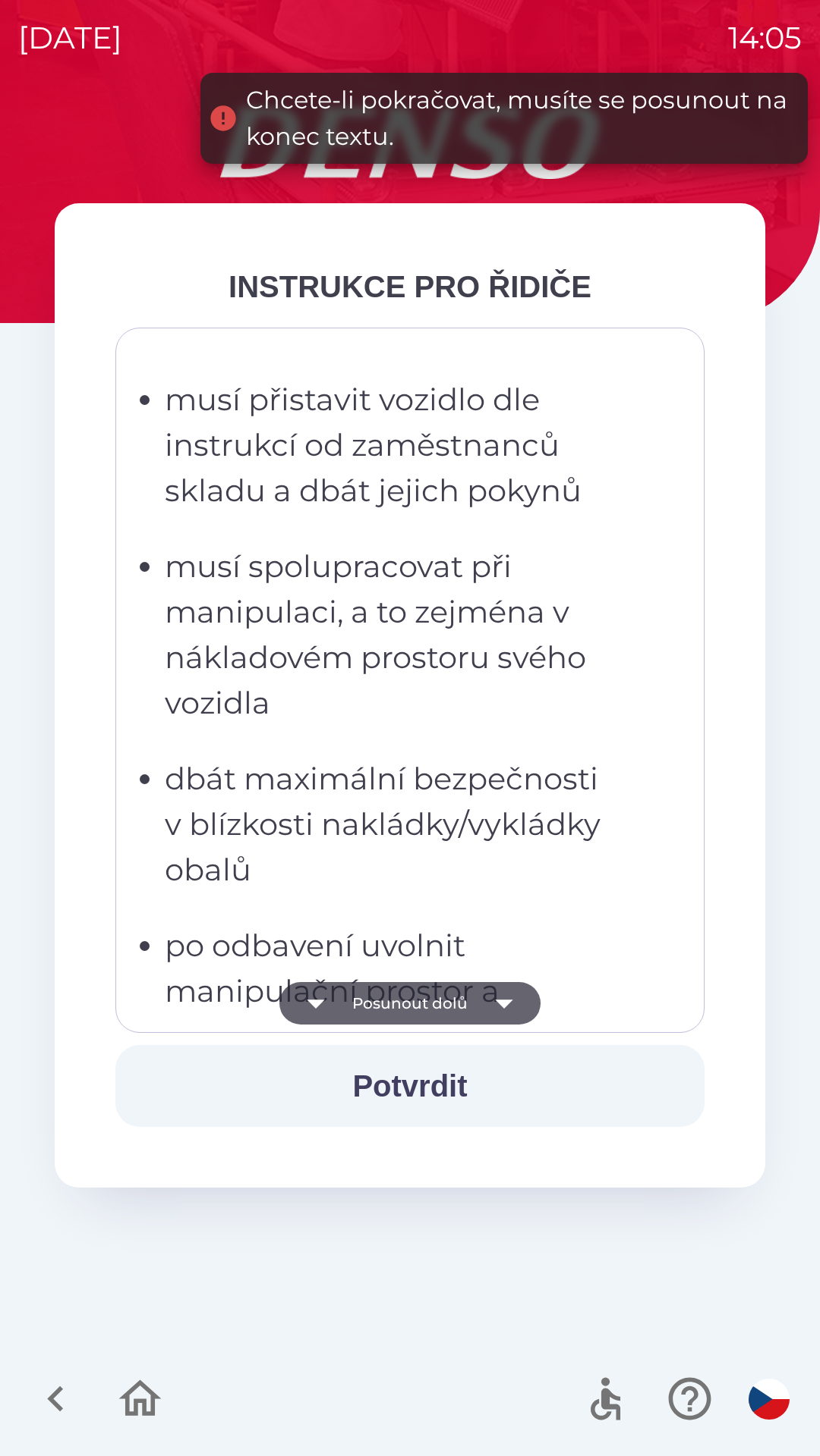
click at [414, 1001] on button "Posunout dolů" at bounding box center [410, 1003] width 261 height 43
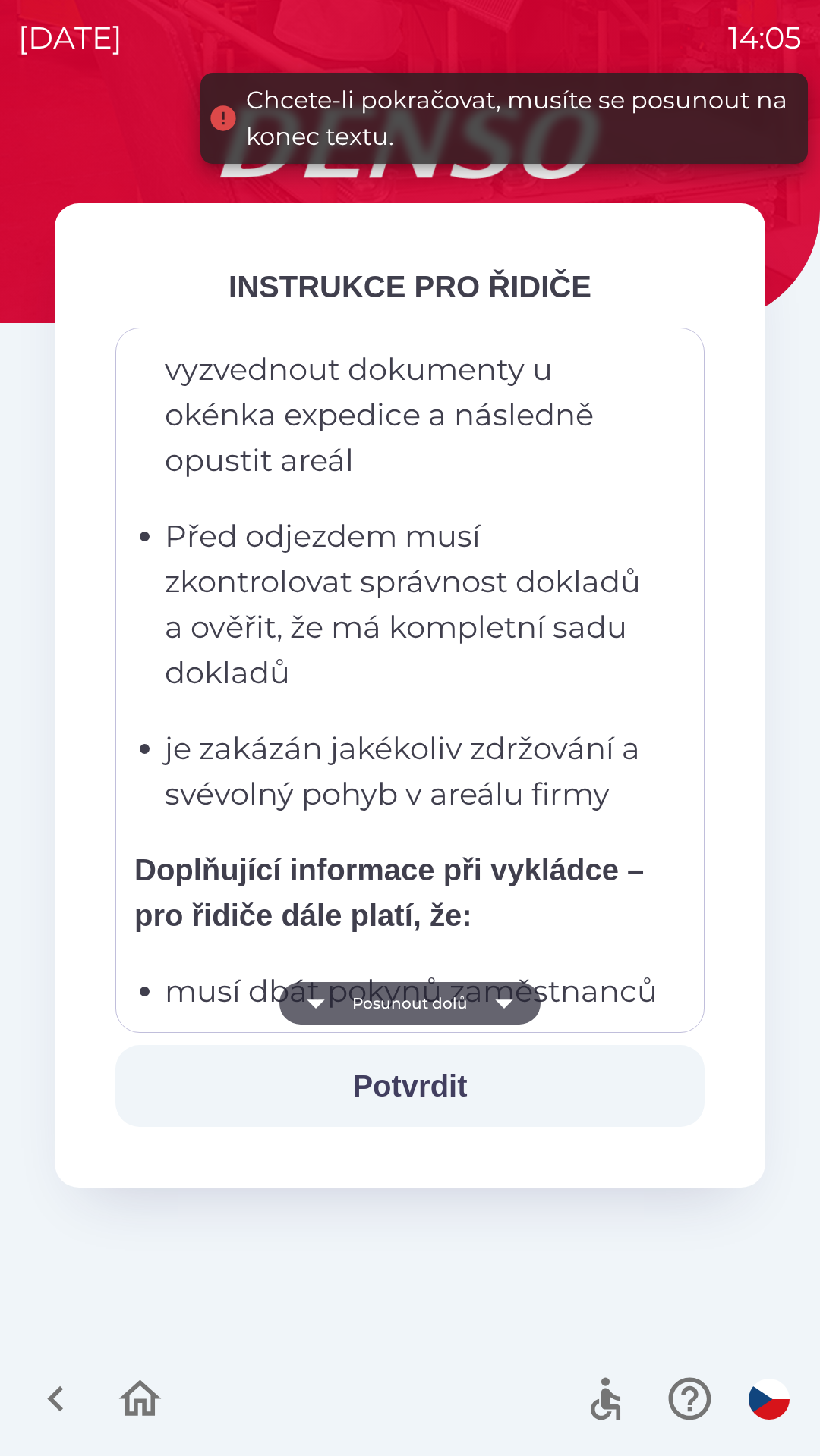
click at [412, 1004] on button "Posunout dolů" at bounding box center [410, 1003] width 261 height 43
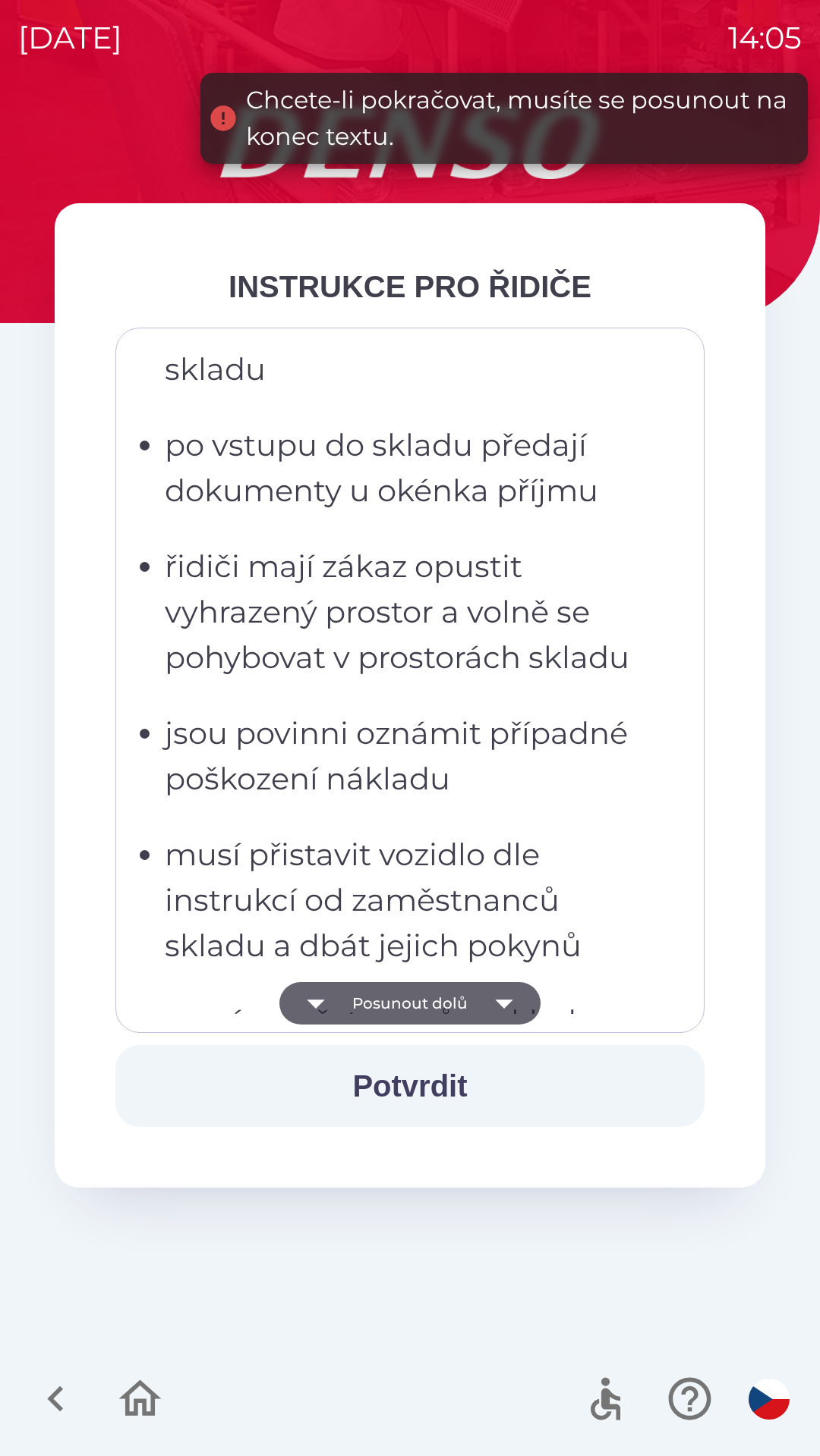
click at [422, 1003] on button "Posunout dolů" at bounding box center [410, 1003] width 261 height 43
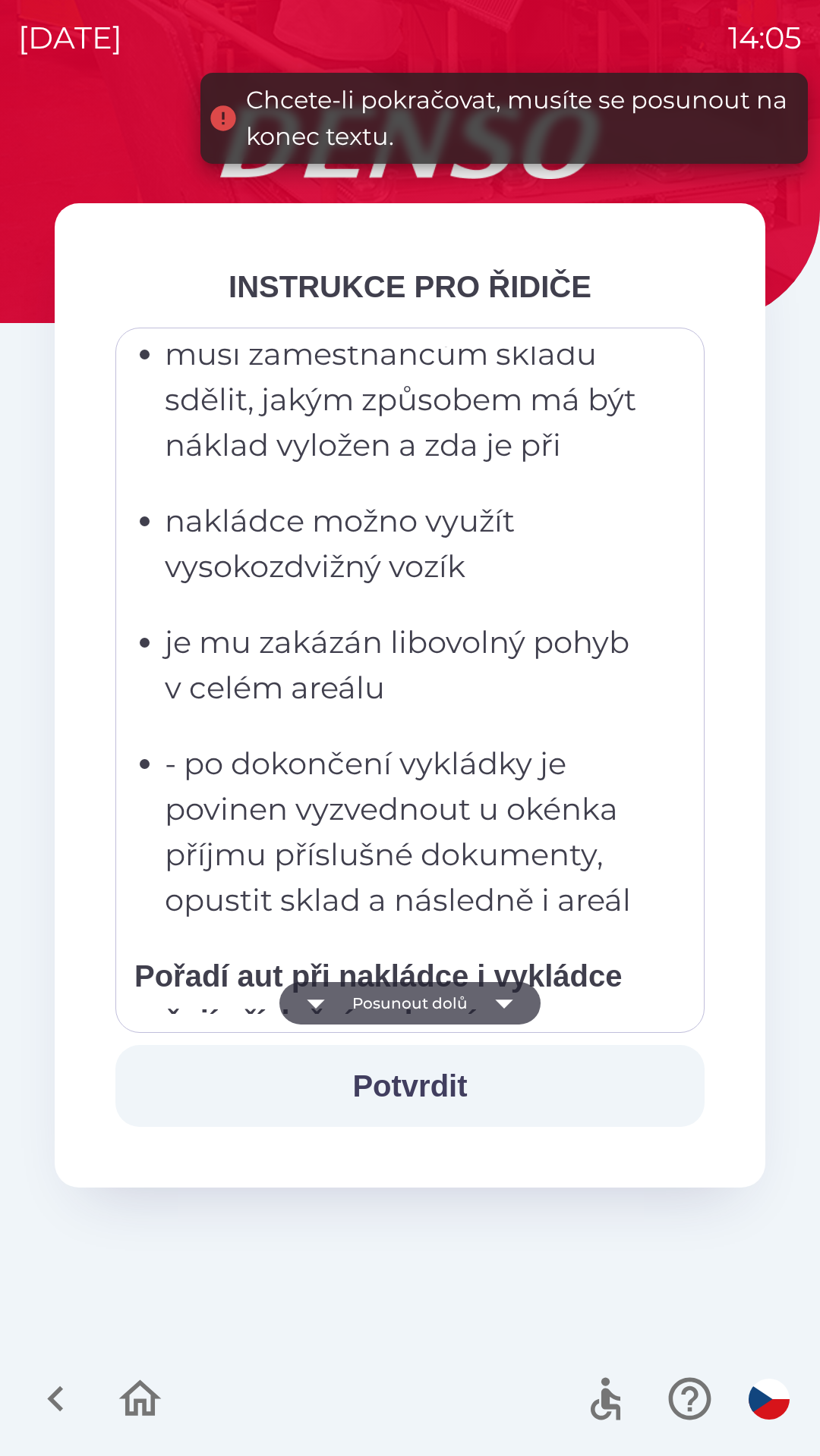
click at [424, 1004] on button "Posunout dolů" at bounding box center [410, 1003] width 261 height 43
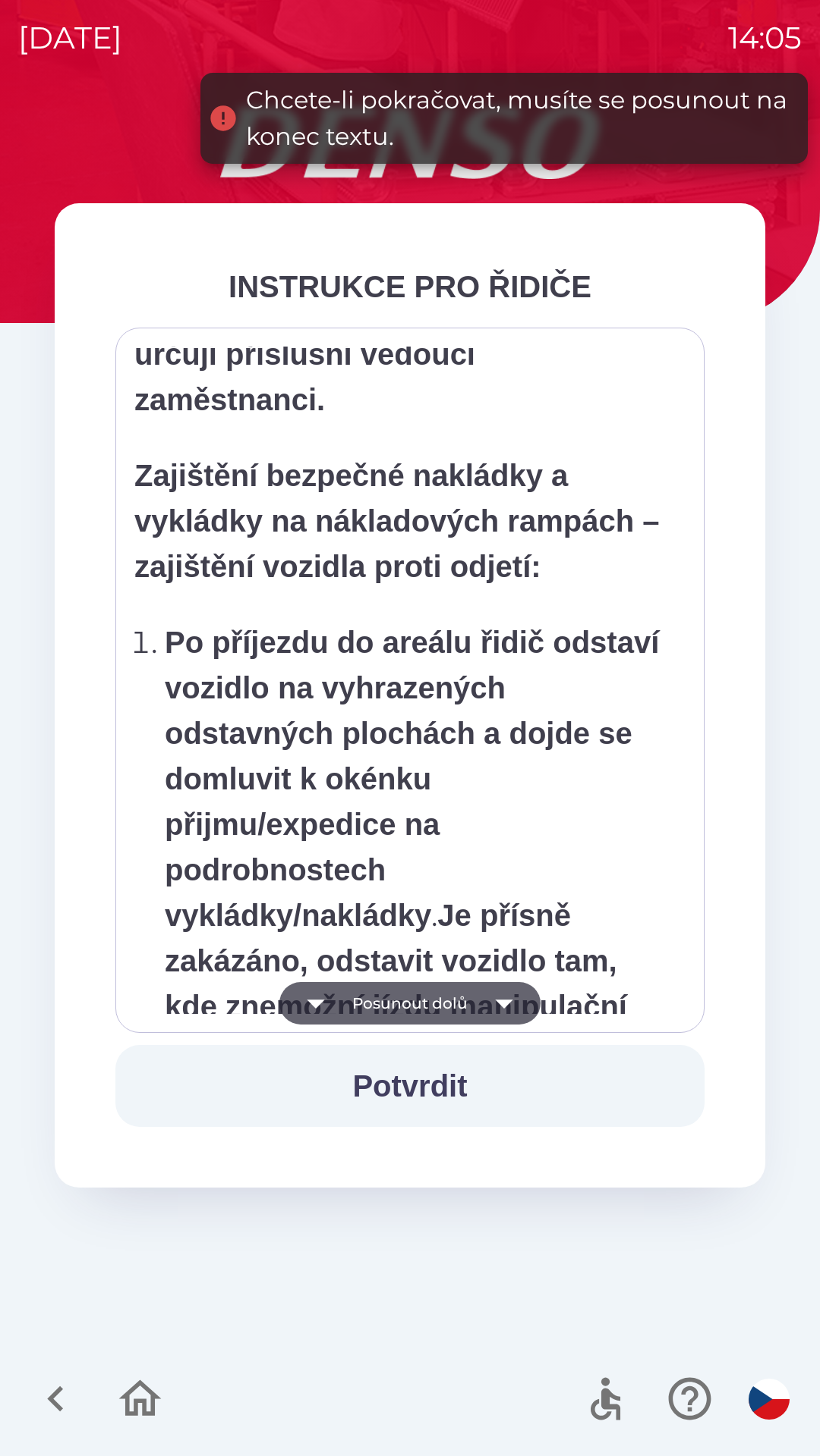
click at [421, 1012] on button "Posunout dolů" at bounding box center [410, 1003] width 261 height 43
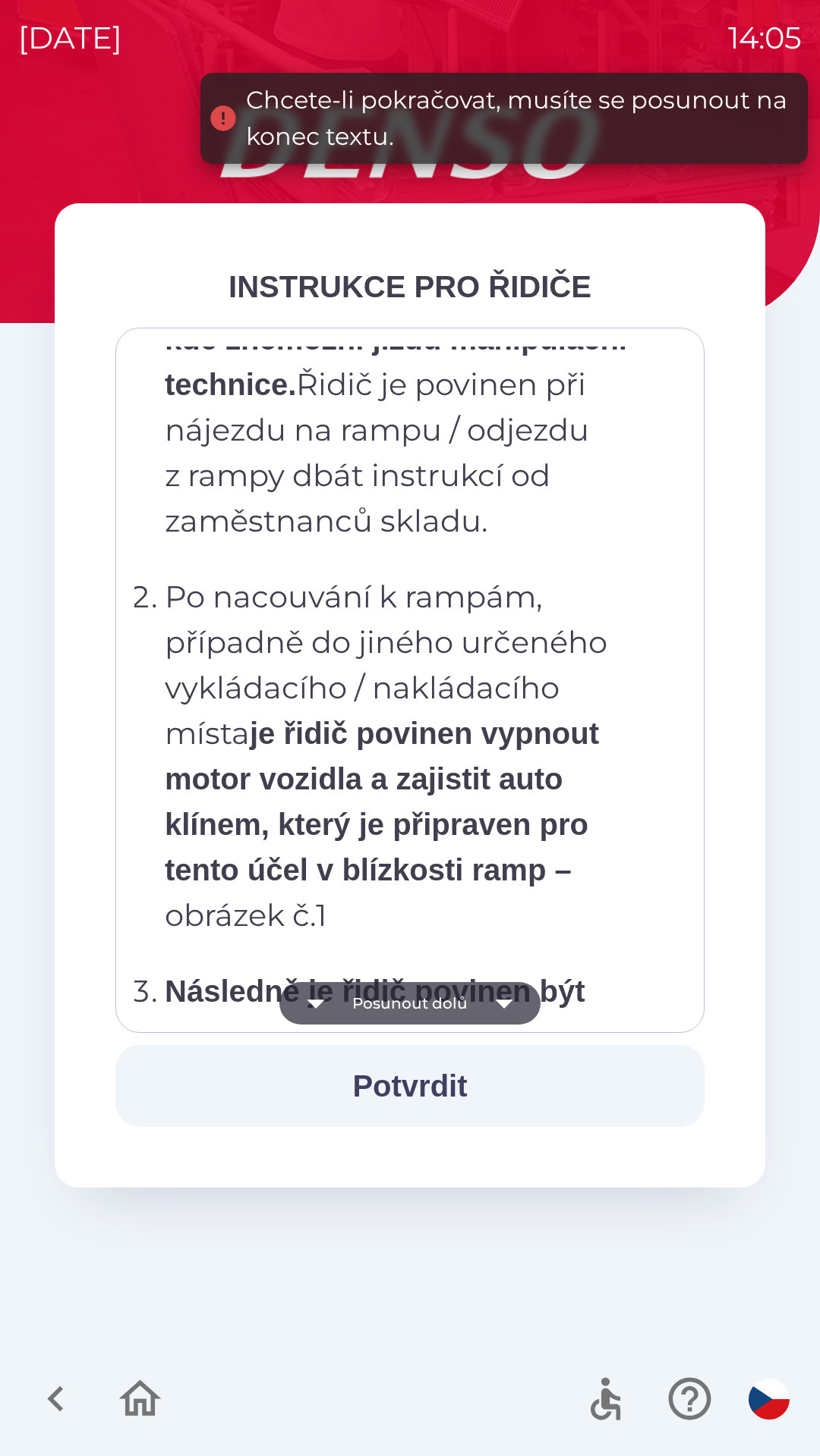
click at [430, 1008] on button "Posunout dolů" at bounding box center [410, 1003] width 261 height 43
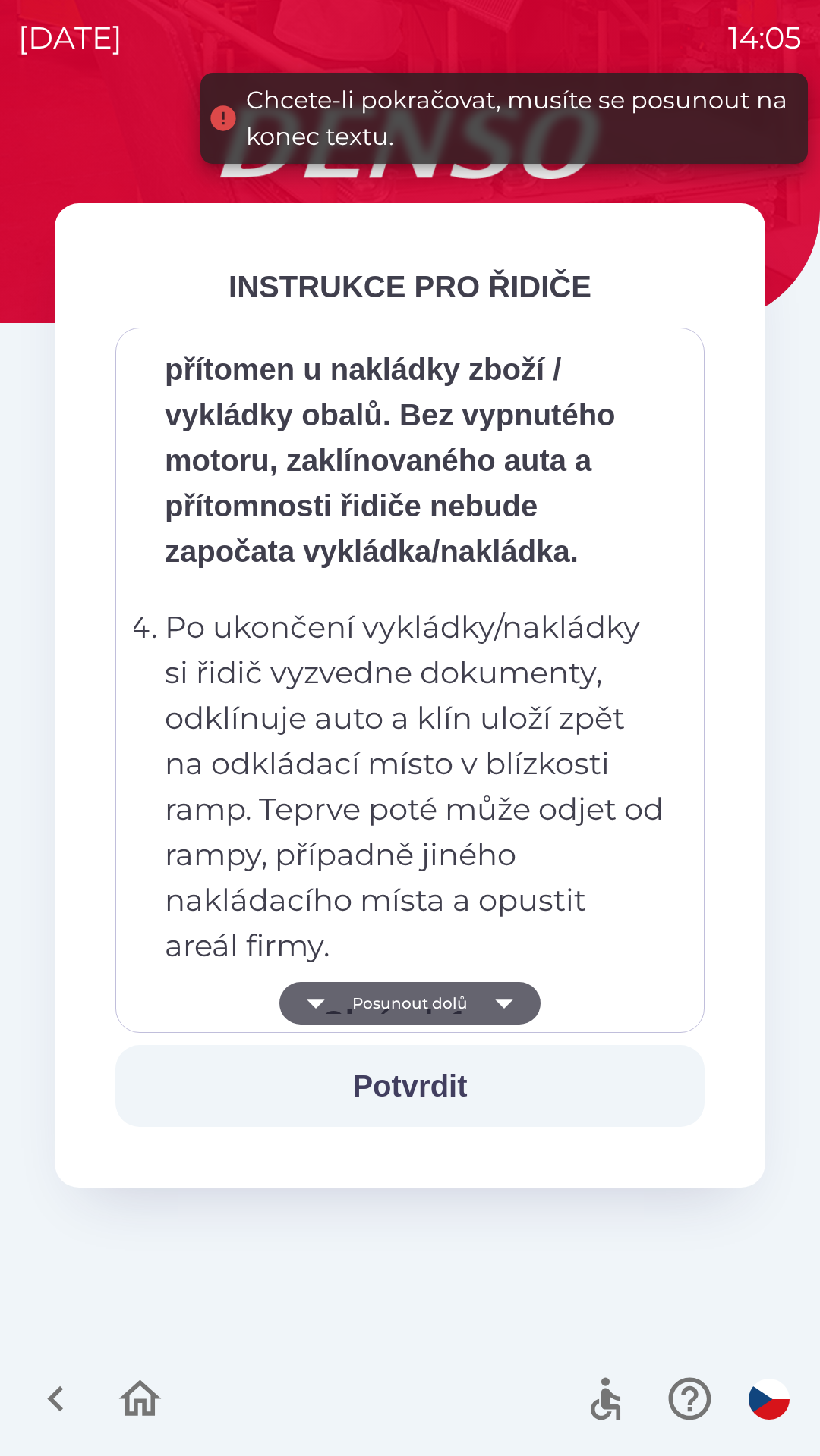
click at [424, 1007] on button "Posunout dolů" at bounding box center [410, 1003] width 261 height 43
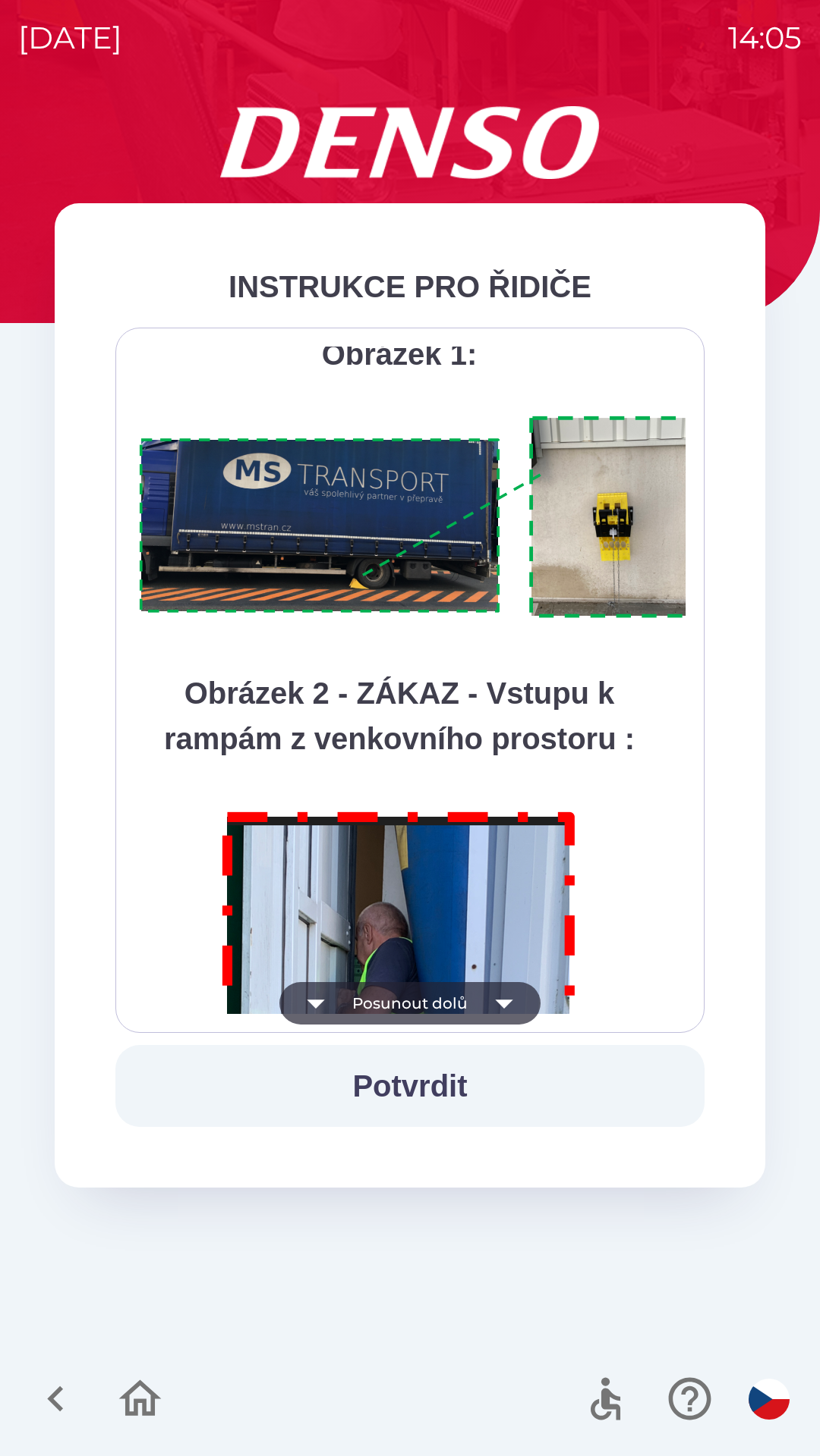
click at [429, 1002] on button "Posunout dolů" at bounding box center [410, 1003] width 261 height 43
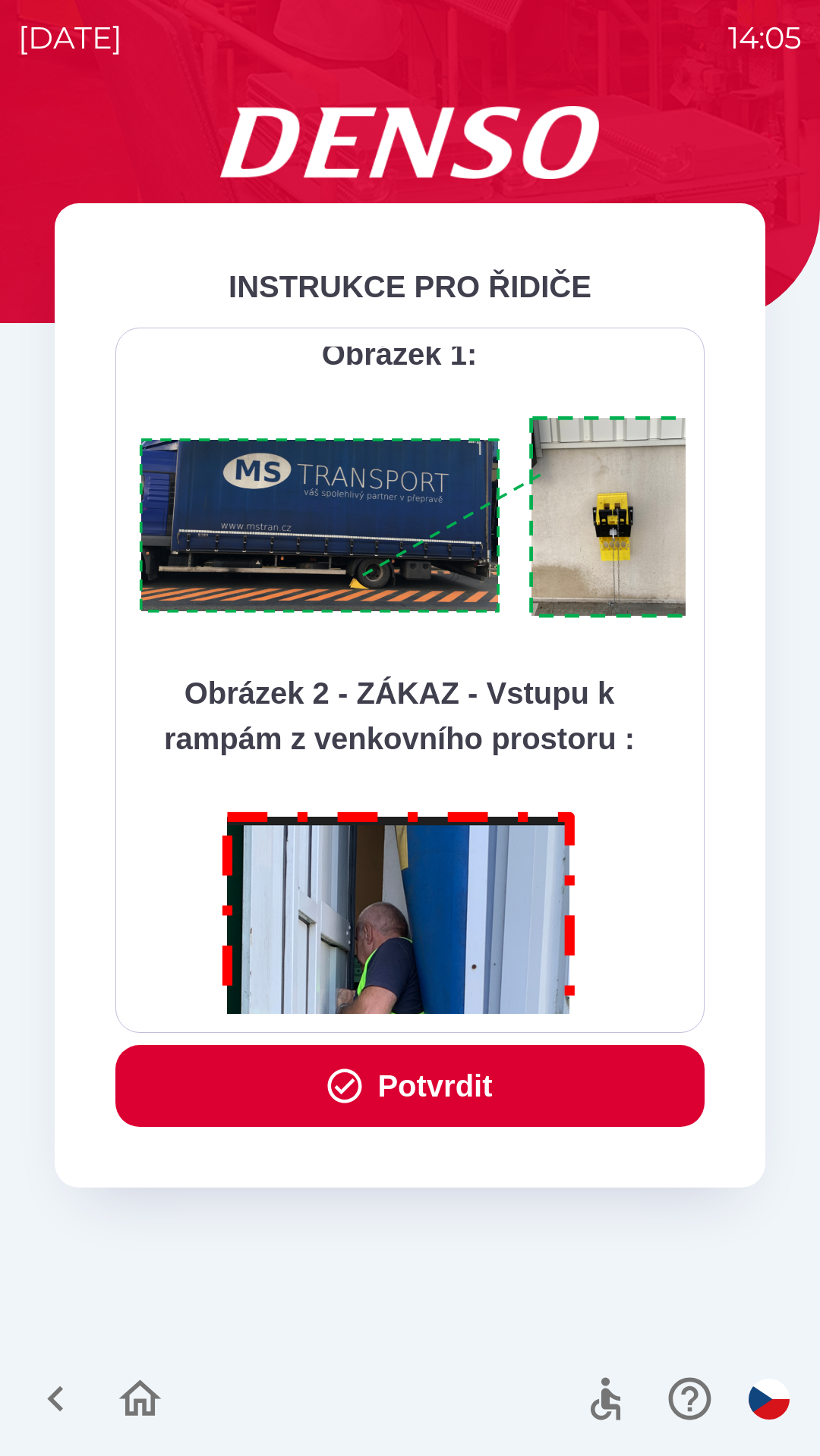
scroll to position [8524, 0]
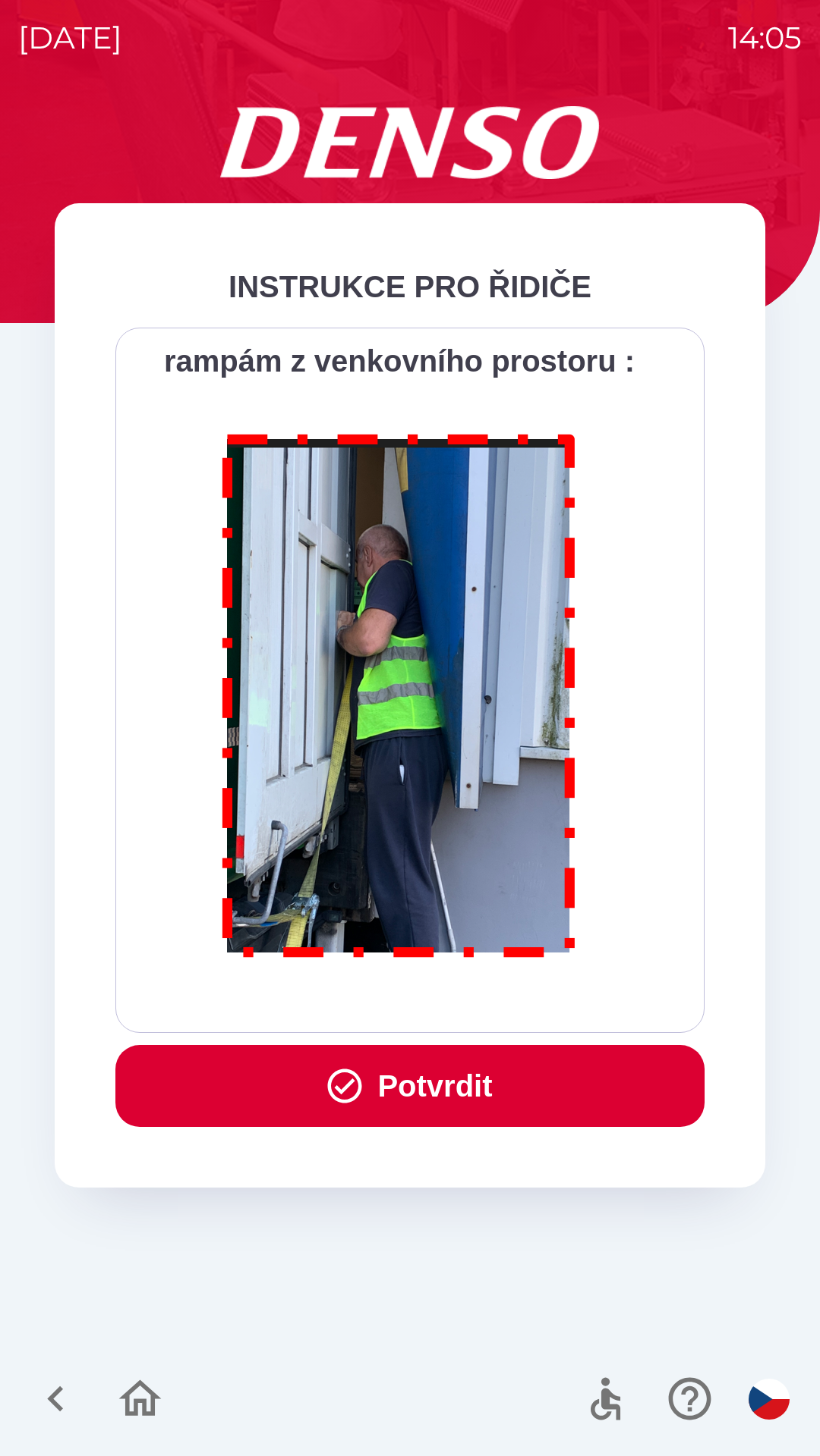
click at [434, 1089] on button "Potvrdit" at bounding box center [410, 1087] width 589 height 82
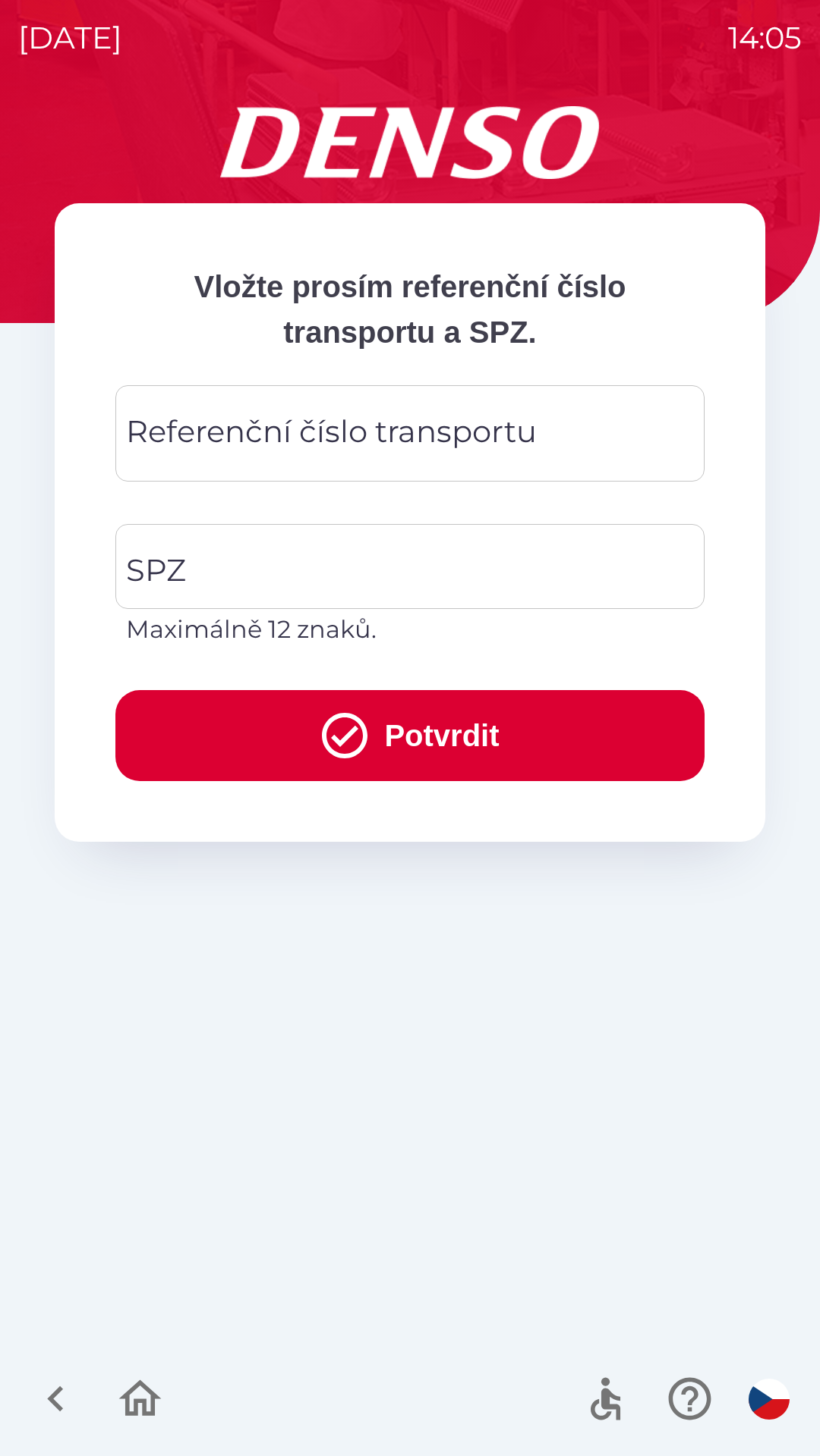
click at [412, 435] on div "Referenční číslo transportu Referenční číslo transportu" at bounding box center [410, 433] width 589 height 96
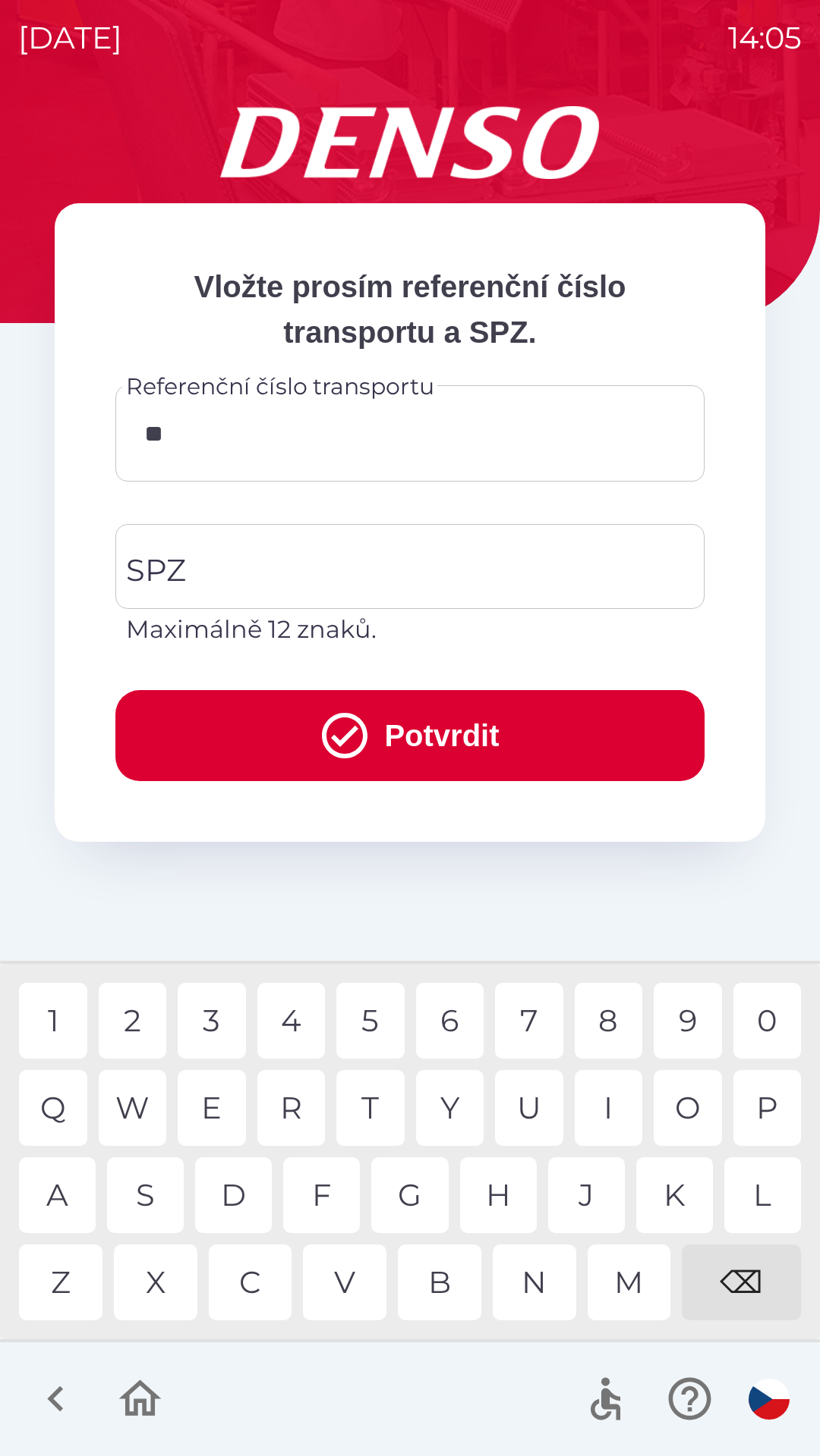
click at [307, 1119] on div "R" at bounding box center [292, 1108] width 68 height 76
click at [609, 1018] on div "8" at bounding box center [609, 1021] width 68 height 76
click at [677, 1014] on div "9" at bounding box center [688, 1021] width 68 height 76
type input "**********"
click at [353, 569] on input "SPZ" at bounding box center [398, 566] width 552 height 71
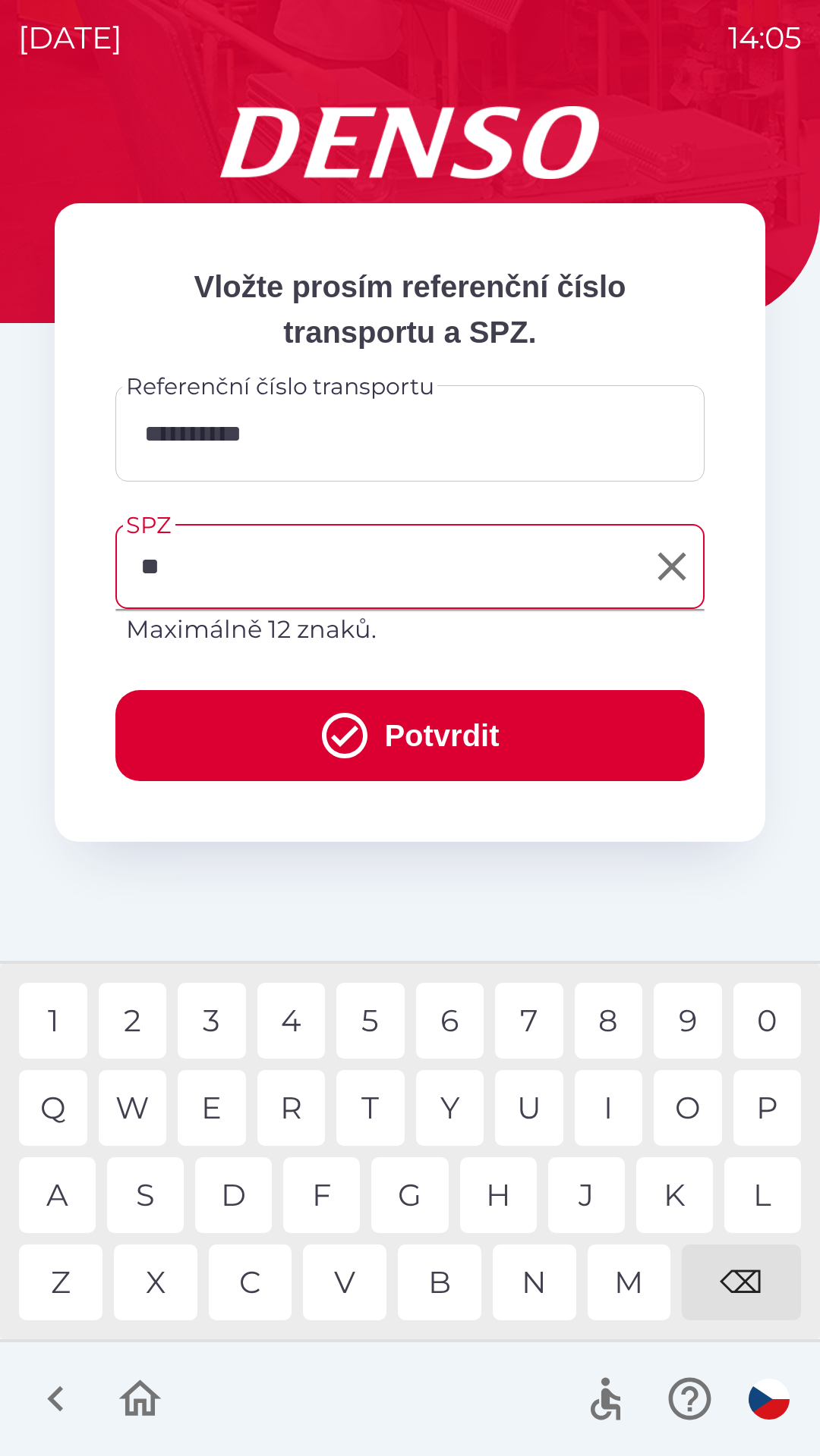
click at [141, 1098] on div "W" at bounding box center [133, 1108] width 68 height 76
click at [462, 1015] on div "6" at bounding box center [450, 1021] width 68 height 76
click at [217, 1019] on div "3" at bounding box center [212, 1021] width 68 height 76
click at [376, 1098] on div "T" at bounding box center [371, 1108] width 68 height 76
type input "*******"
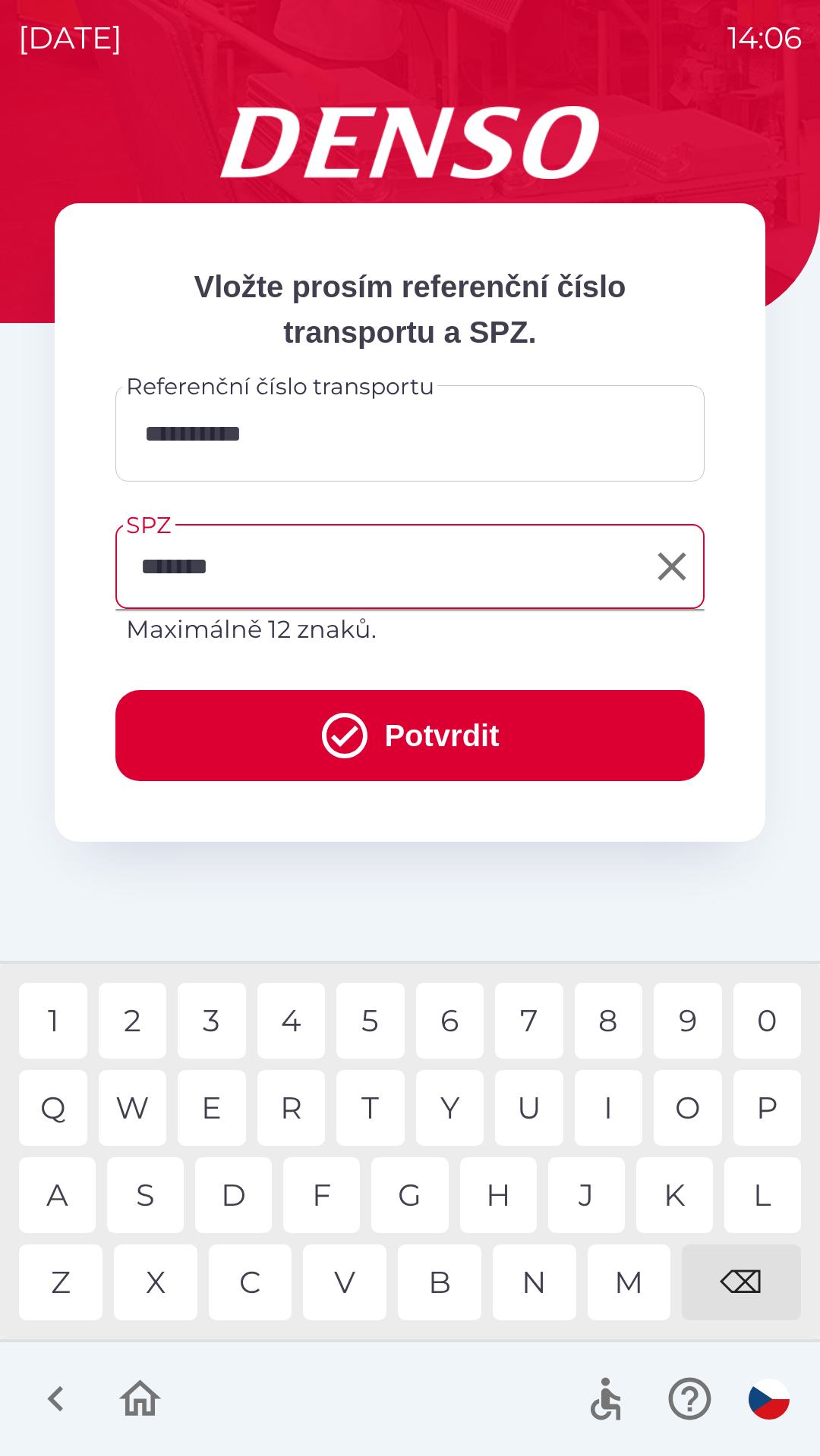
click at [434, 732] on button "Potvrdit" at bounding box center [410, 736] width 589 height 91
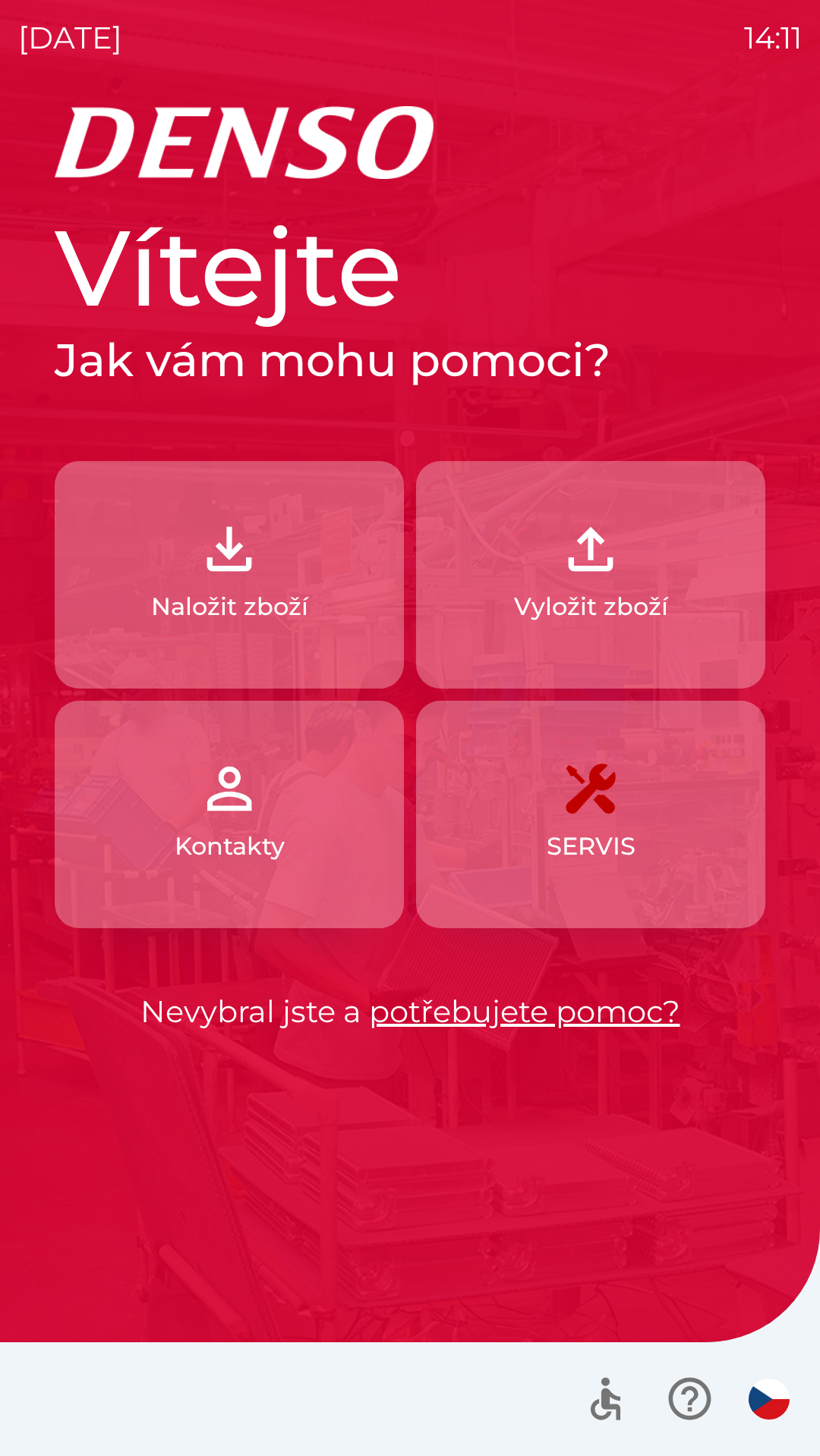
click at [618, 539] on img "button" at bounding box center [590, 549] width 67 height 66
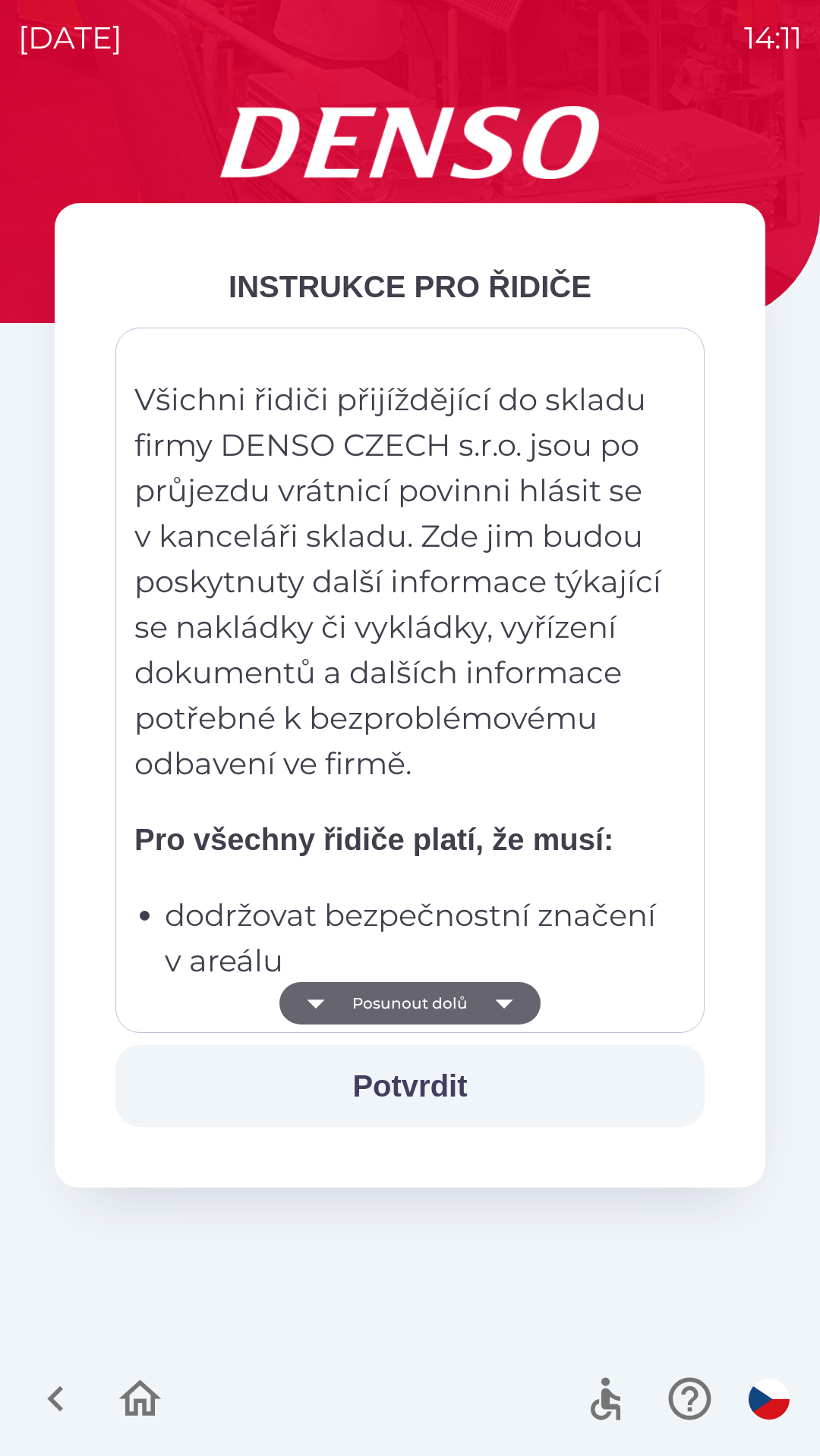
click at [429, 1087] on button "Potvrdit" at bounding box center [410, 1087] width 589 height 82
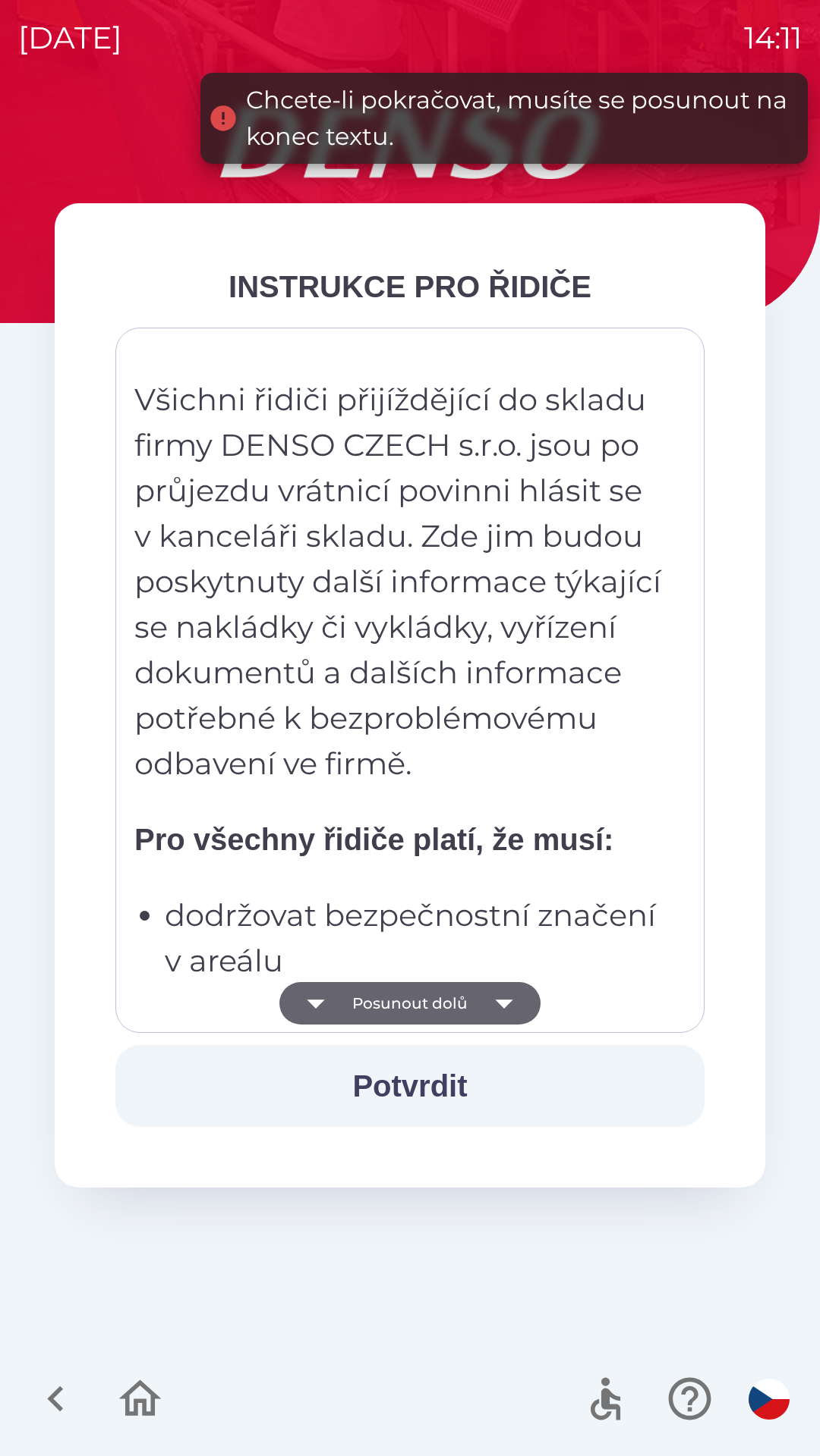
click at [427, 996] on button "Posunout dolů" at bounding box center [410, 1003] width 261 height 43
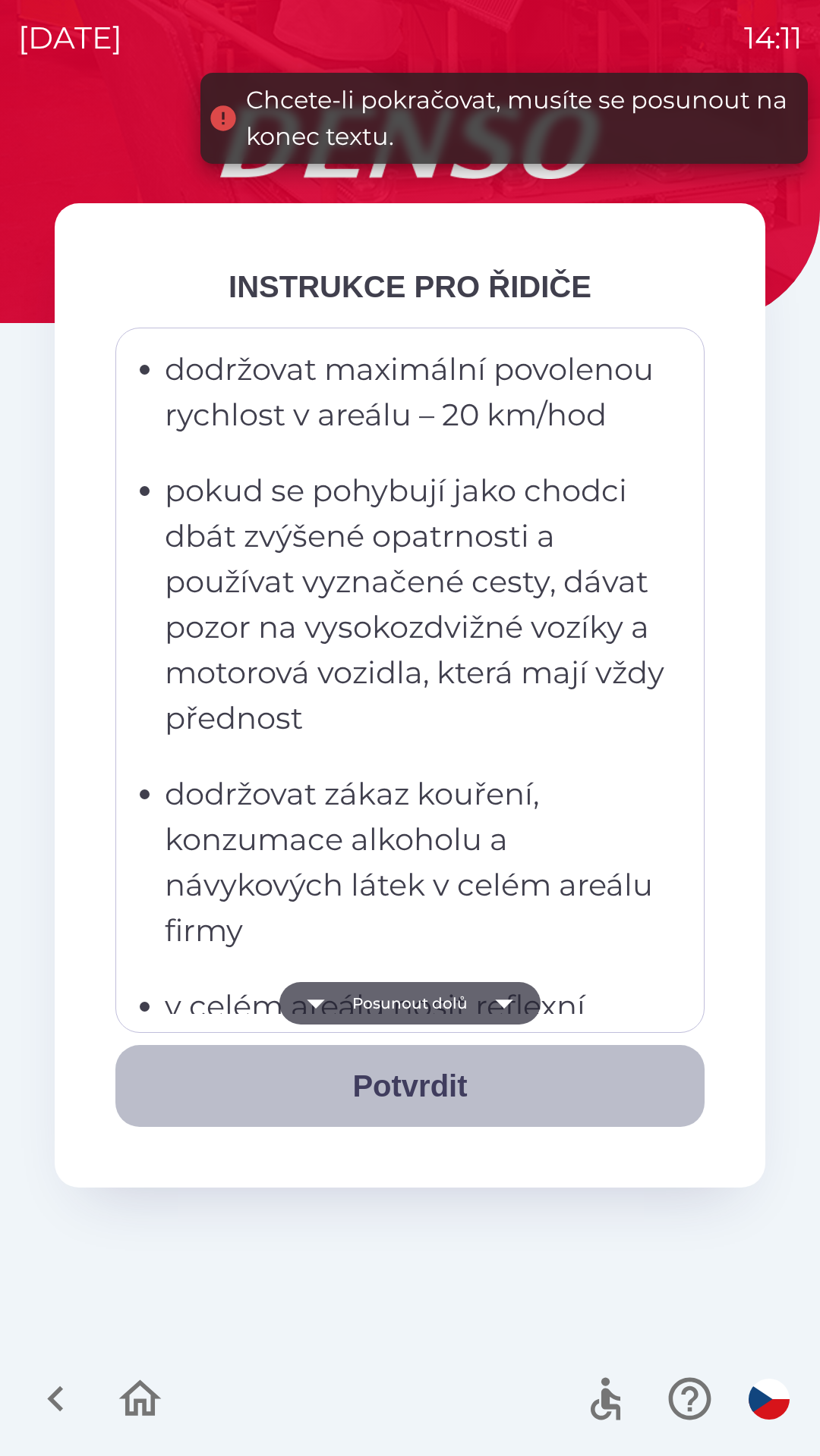
click at [443, 1090] on button "Potvrdit" at bounding box center [410, 1087] width 589 height 82
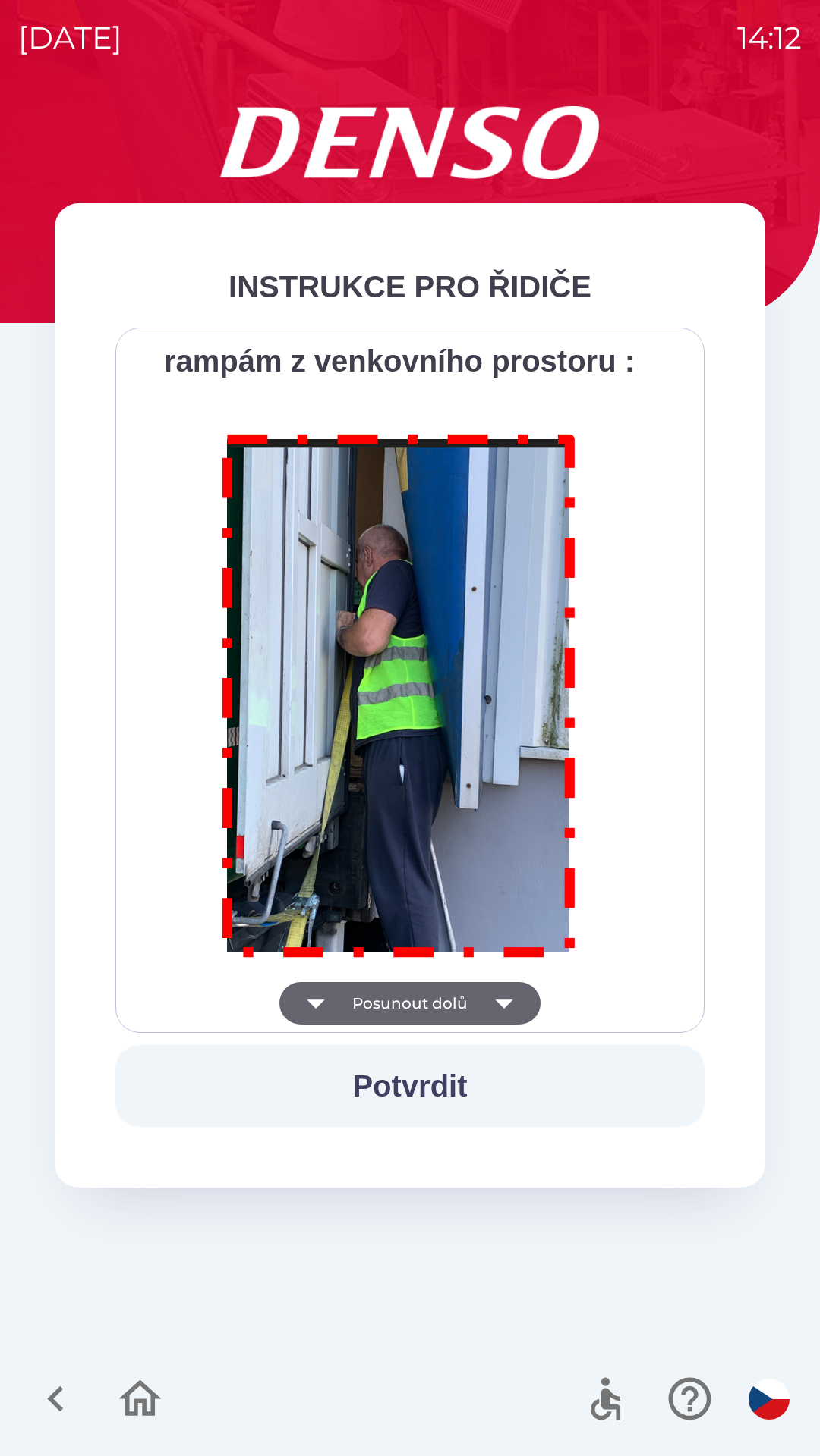
scroll to position [8524, 0]
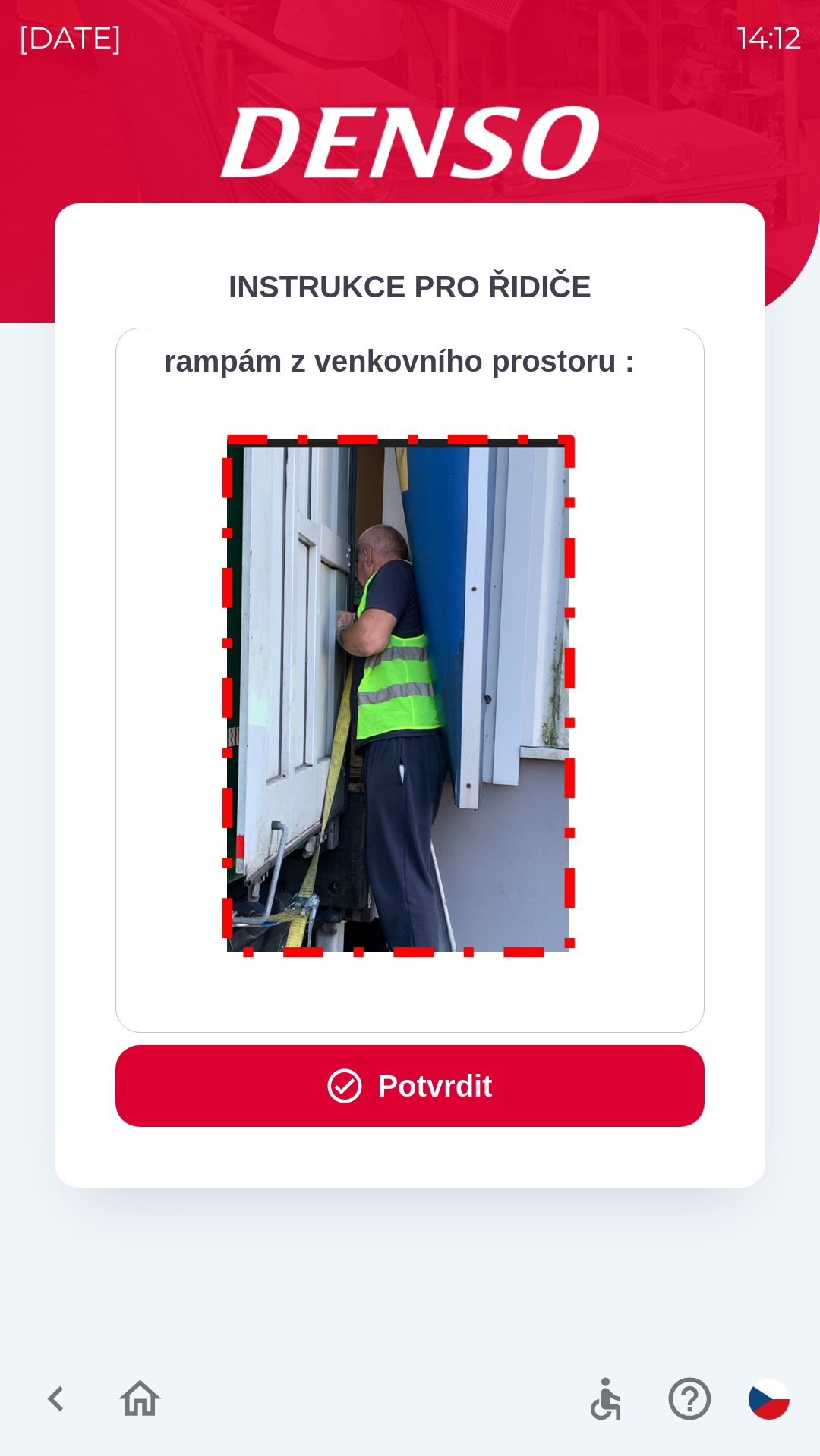
click at [443, 1098] on button "Potvrdit" at bounding box center [410, 1087] width 589 height 82
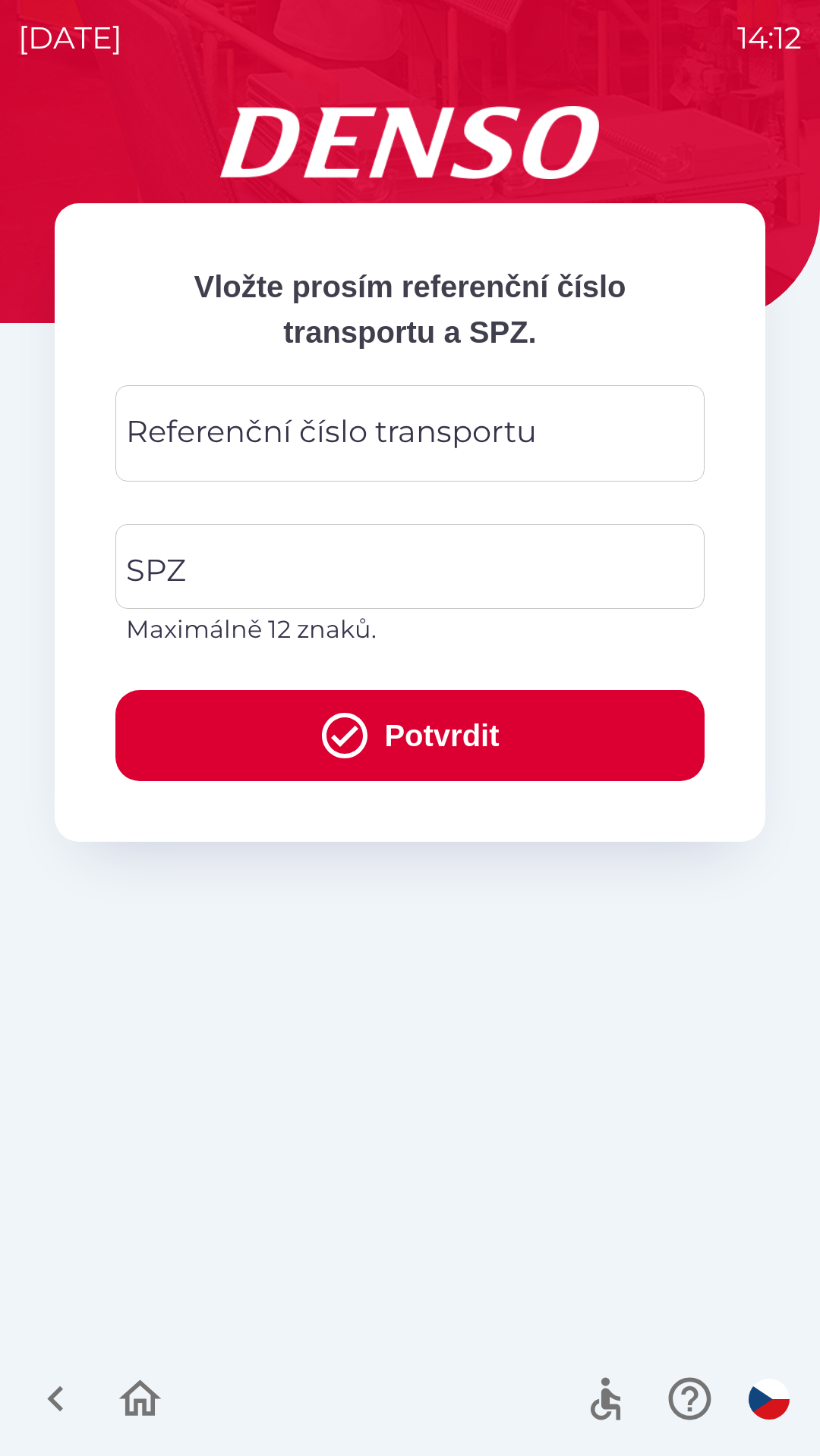
click at [263, 494] on div "Referenční číslo transportu Referenční číslo transportu" at bounding box center [410, 443] width 589 height 115
click at [428, 503] on div "SPZ SPZ Maximálně 12 znaků." at bounding box center [397, 582] width 613 height 166
click at [297, 501] on div "SPZ SPZ Maximálně 12 znaků." at bounding box center [397, 582] width 613 height 166
click at [315, 525] on div "SPZ" at bounding box center [410, 566] width 589 height 85
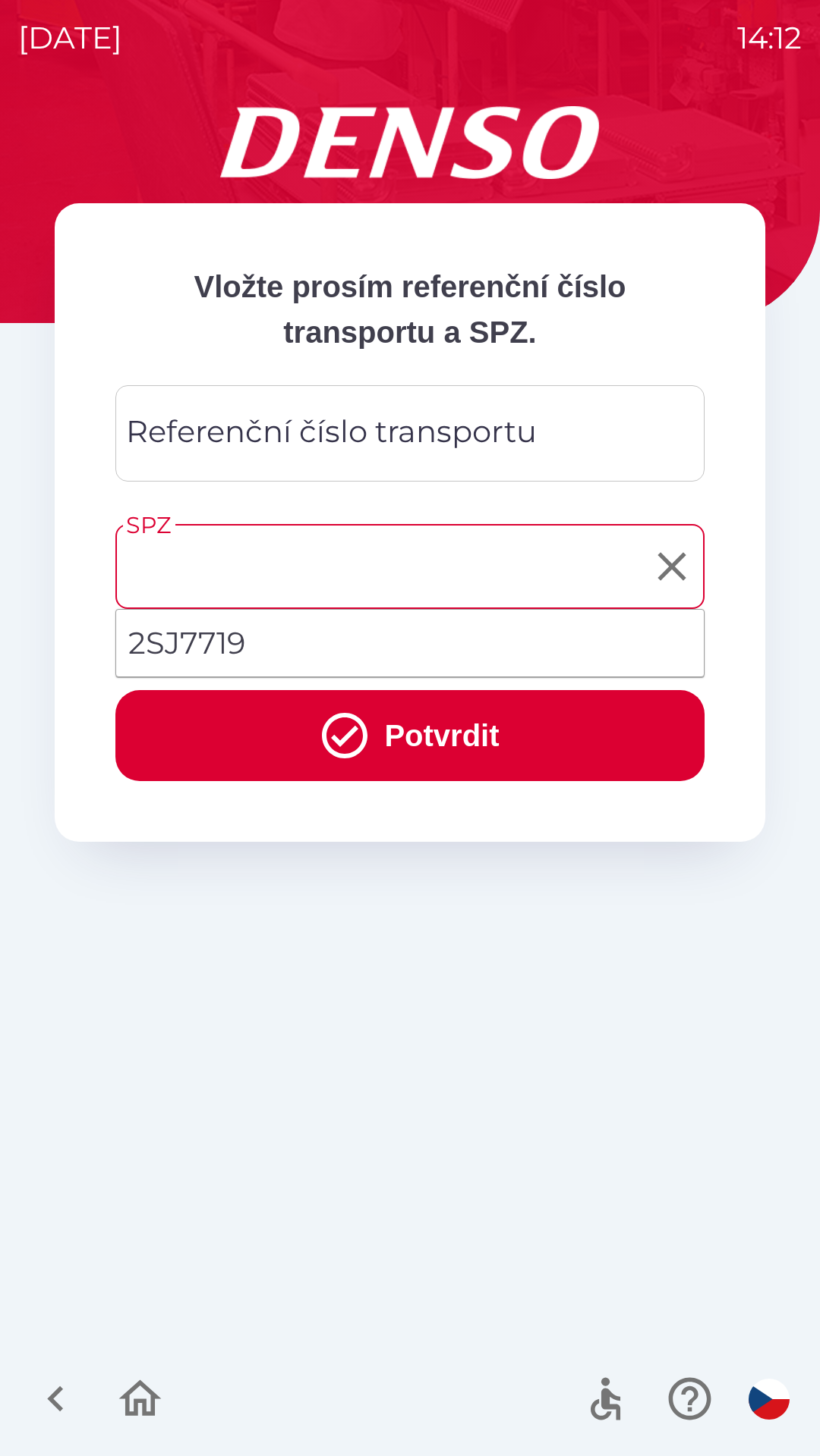
click at [315, 512] on div "SPZ SPZ Maximálně 12 znaků. 2SJ7719" at bounding box center [397, 582] width 613 height 166
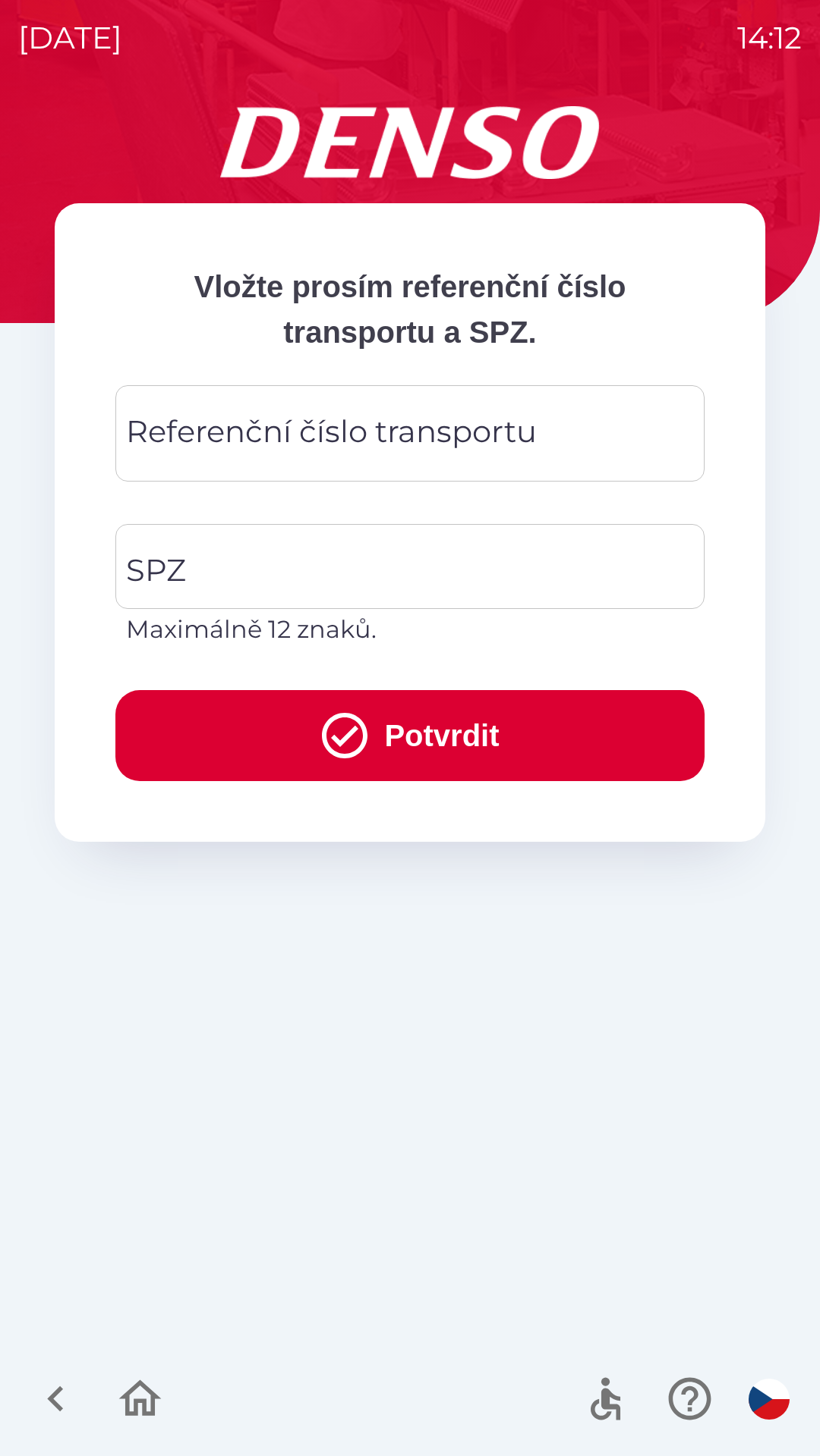
click at [248, 504] on div "SPZ SPZ Maximálně 12 znaků." at bounding box center [397, 582] width 613 height 166
click at [368, 512] on div "SPZ SPZ Maximálně 12 znaků." at bounding box center [397, 582] width 613 height 166
click at [465, 510] on div "SPZ SPZ Maximálně 12 znaků." at bounding box center [397, 582] width 613 height 166
click at [489, 745] on button "Potvrdit" at bounding box center [410, 736] width 589 height 91
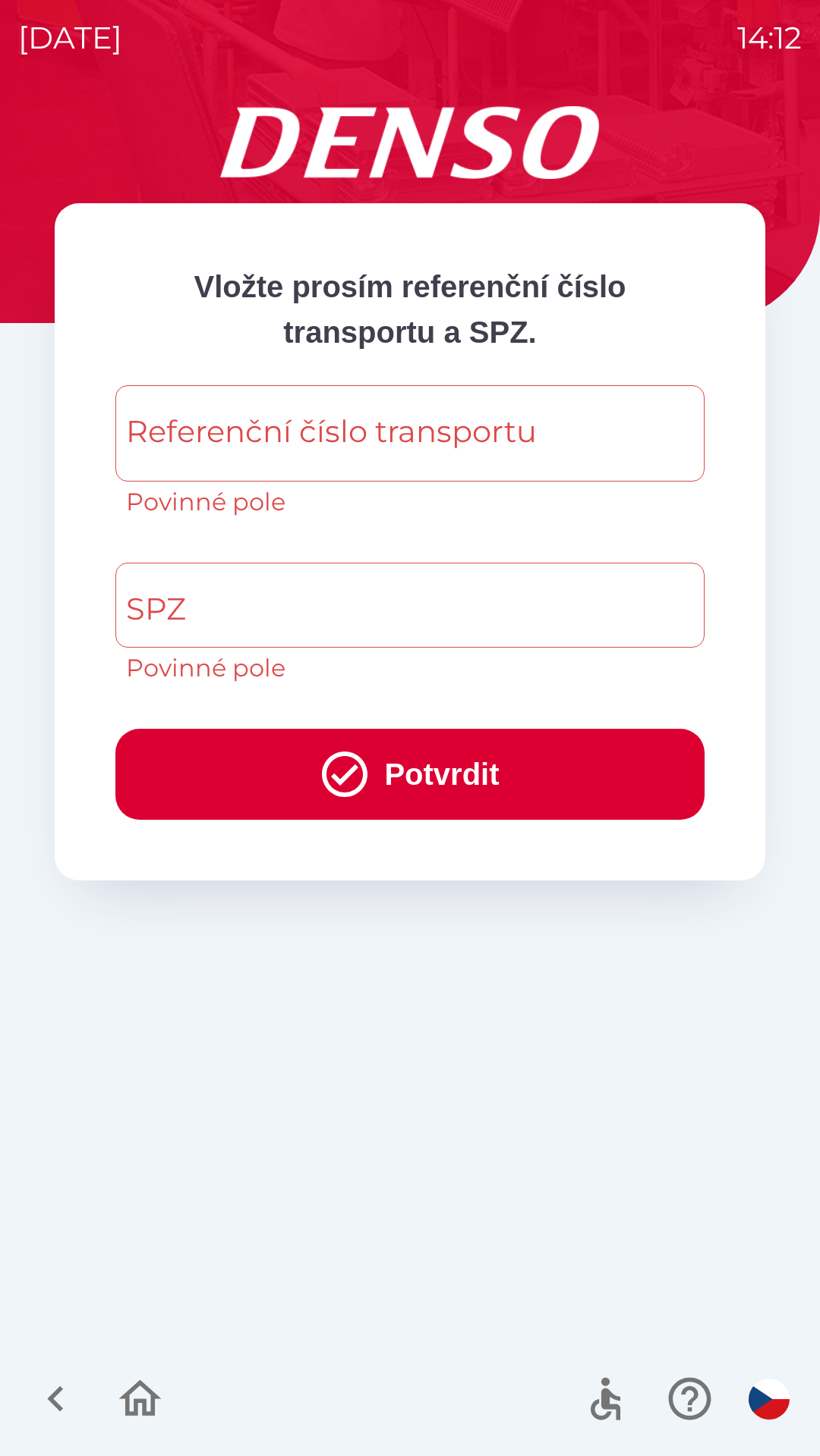
click at [536, 439] on input "Referenční číslo transportu" at bounding box center [410, 433] width 552 height 60
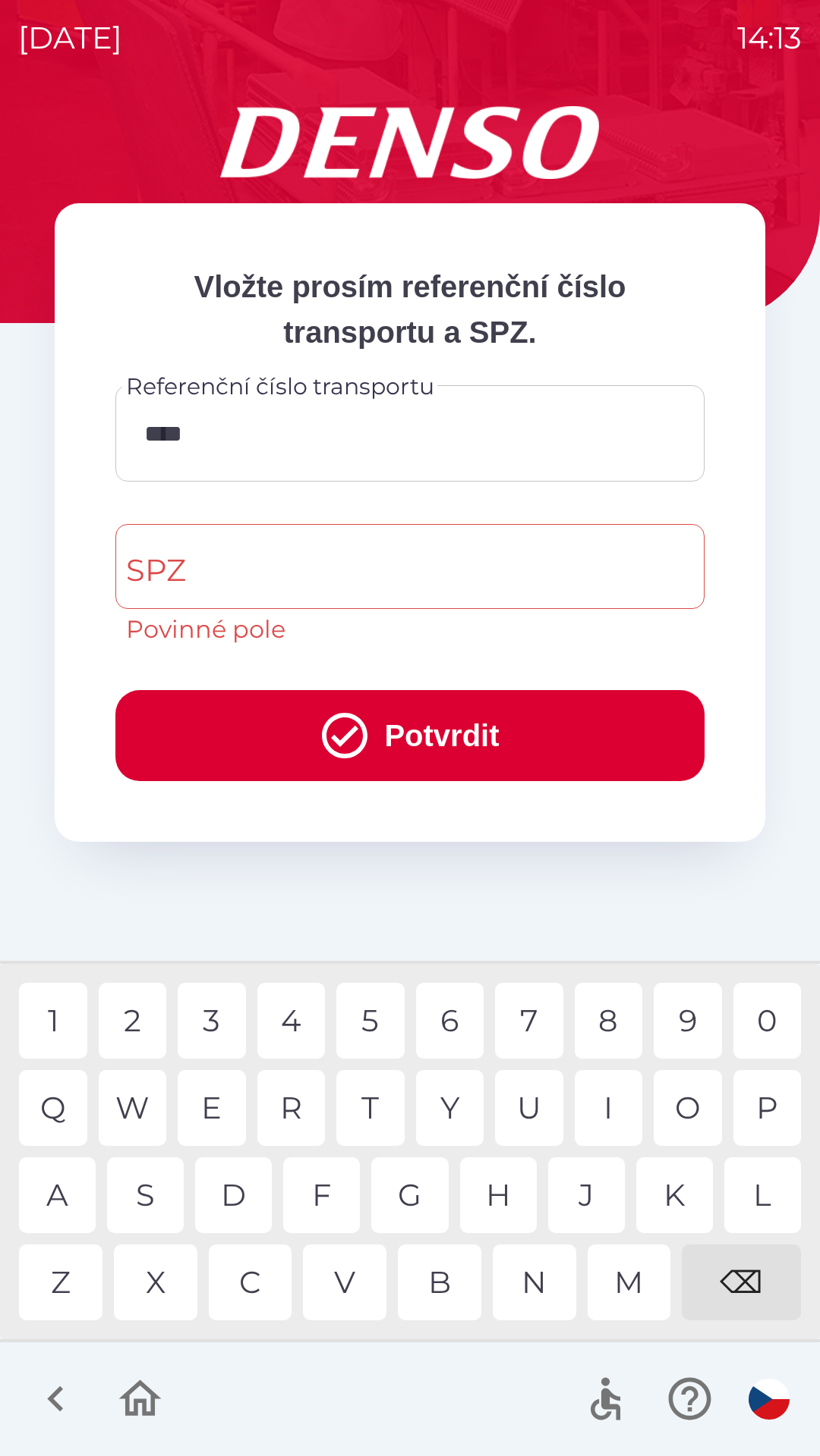
click at [772, 1019] on div "0" at bounding box center [767, 1021] width 68 height 76
click at [148, 1019] on div "2" at bounding box center [133, 1021] width 68 height 76
type input "*******"
click at [255, 573] on input "SPZ" at bounding box center [398, 566] width 552 height 71
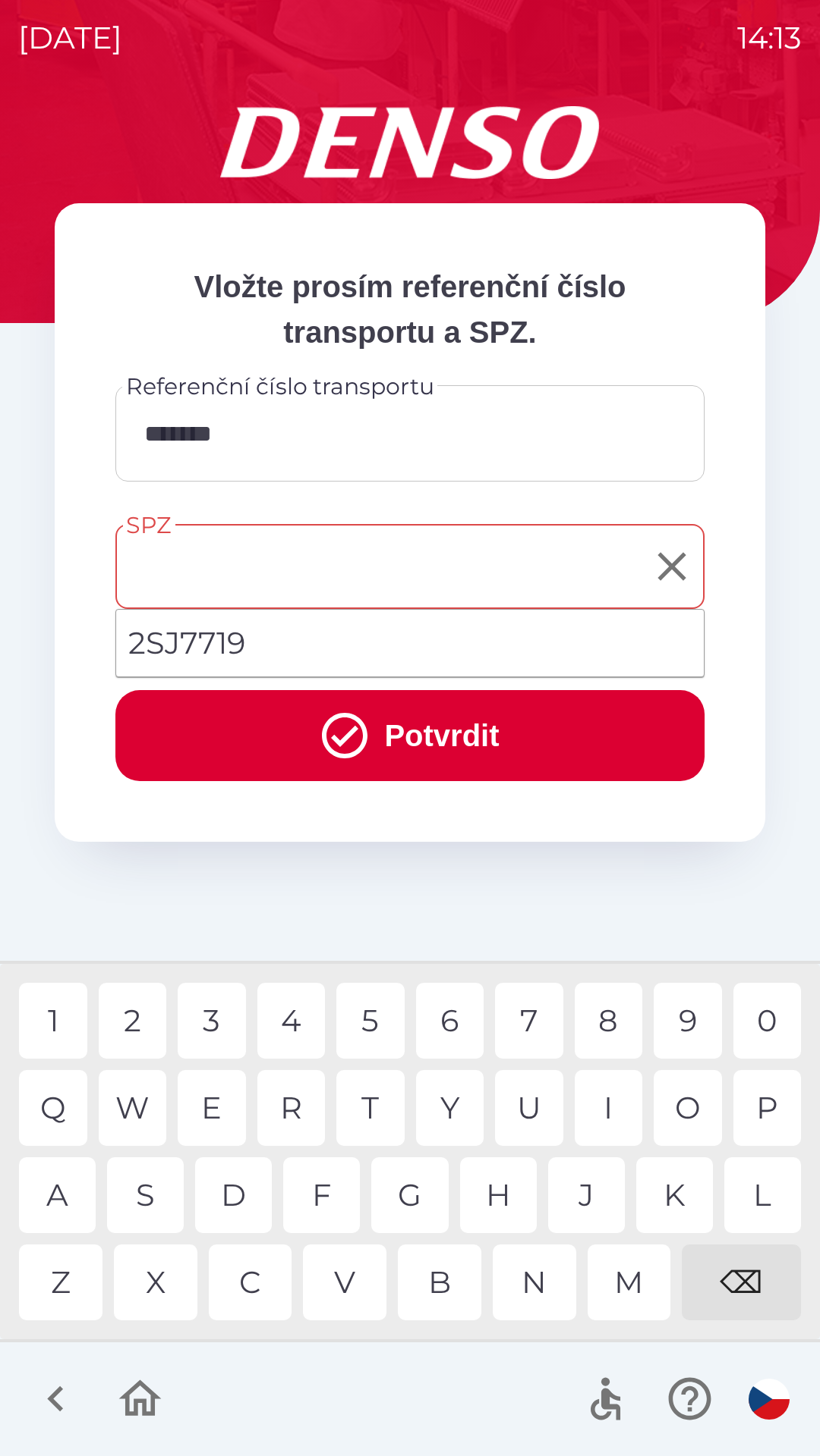
click at [262, 641] on li "2SJ7719" at bounding box center [410, 643] width 587 height 55
type input "*******"
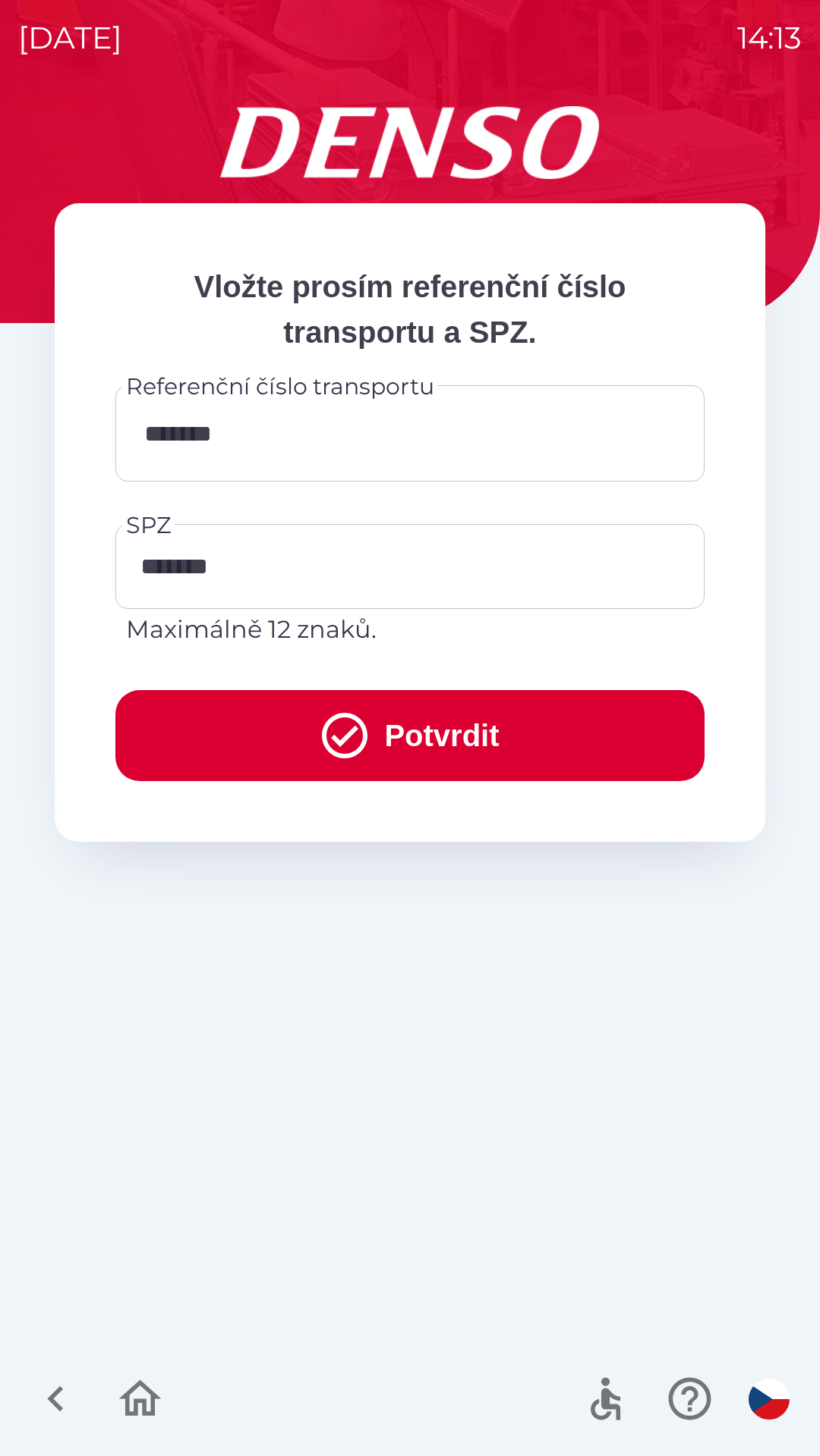
click at [443, 744] on button "Potvrdit" at bounding box center [410, 736] width 589 height 91
